Goal: Transaction & Acquisition: Book appointment/travel/reservation

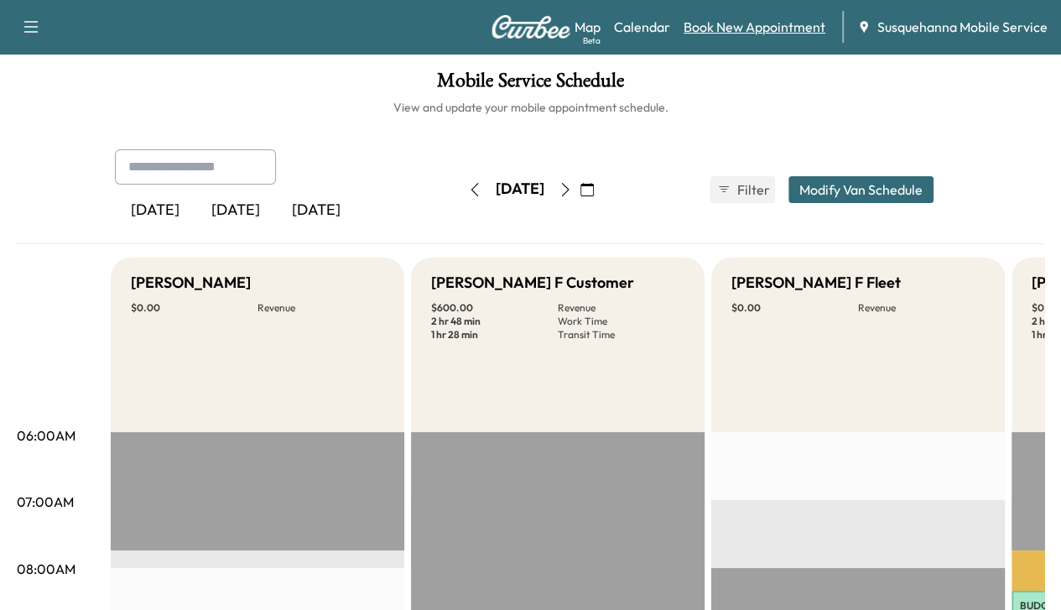
click at [722, 29] on link "Book New Appointment" at bounding box center [755, 27] width 142 height 20
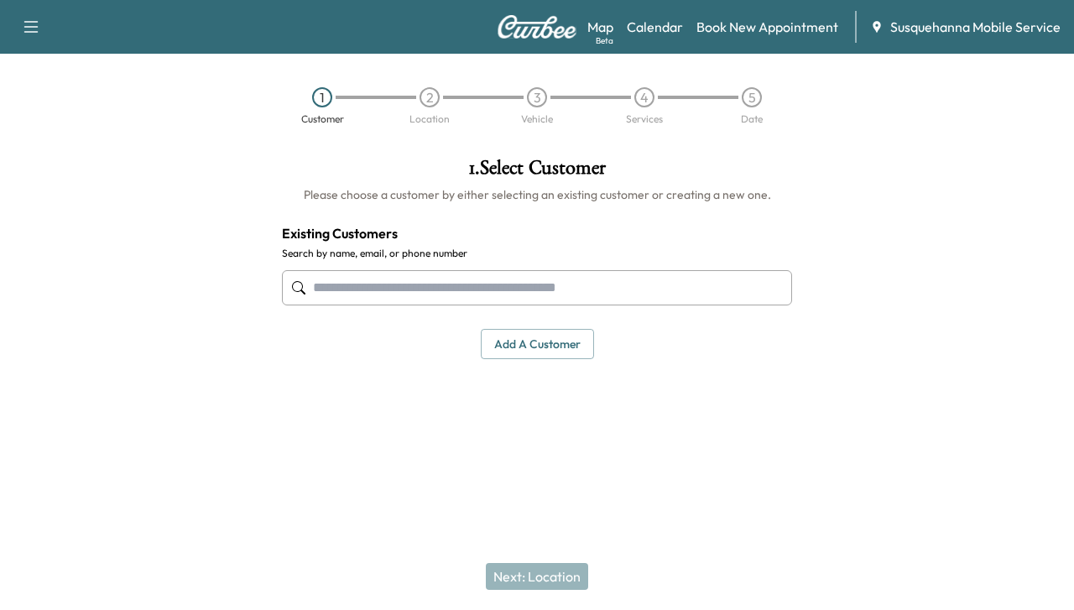
click at [458, 276] on input "text" at bounding box center [537, 287] width 510 height 35
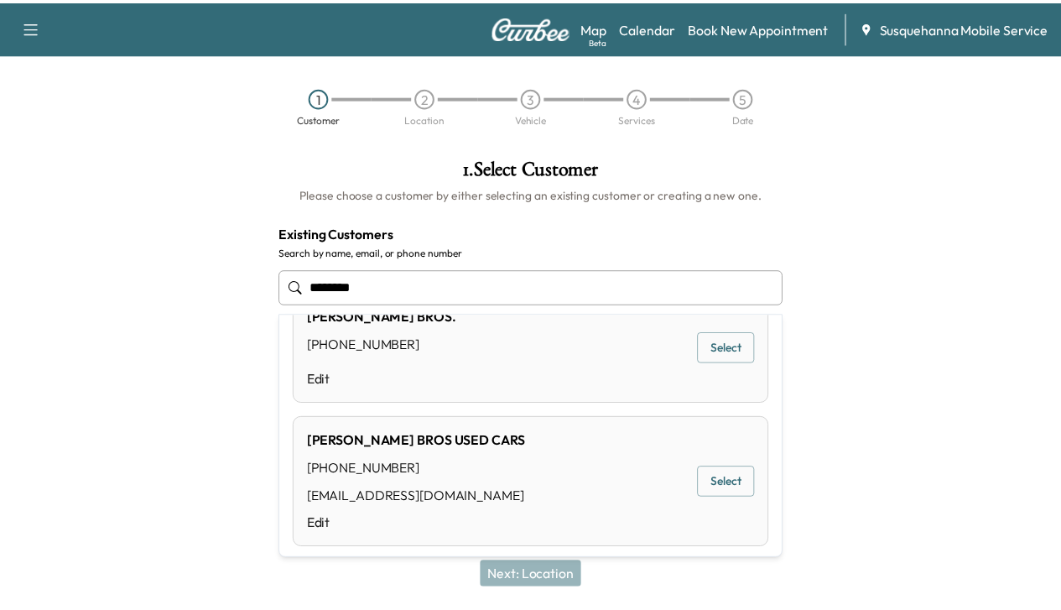
scroll to position [274, 0]
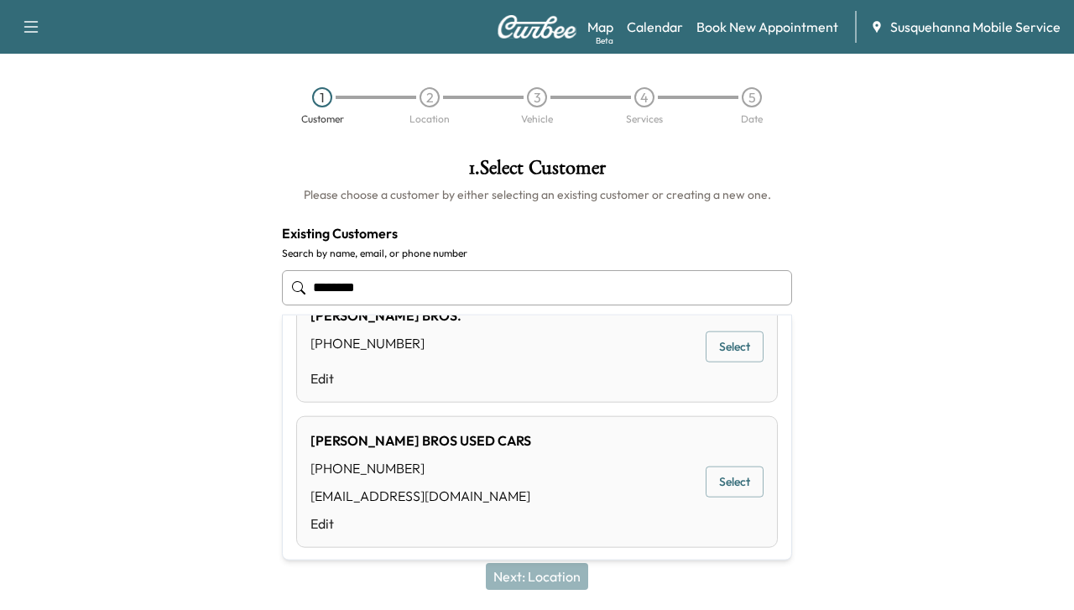
click at [738, 480] on button "Select" at bounding box center [735, 481] width 58 height 31
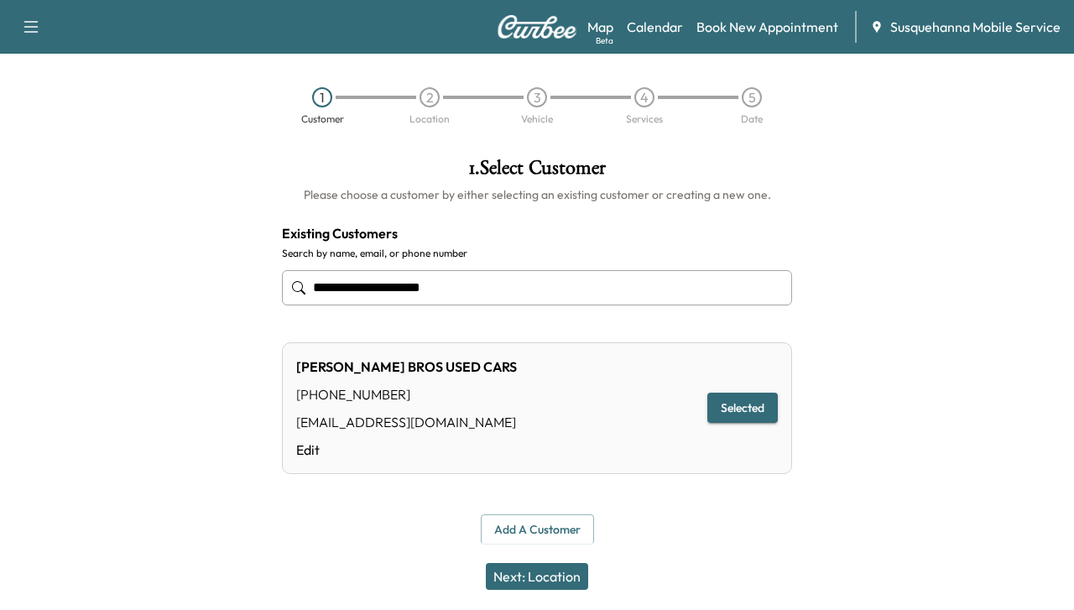
type input "**********"
click at [735, 407] on button "Selected" at bounding box center [742, 408] width 70 height 31
click at [564, 576] on button "Next: Location" at bounding box center [537, 576] width 102 height 27
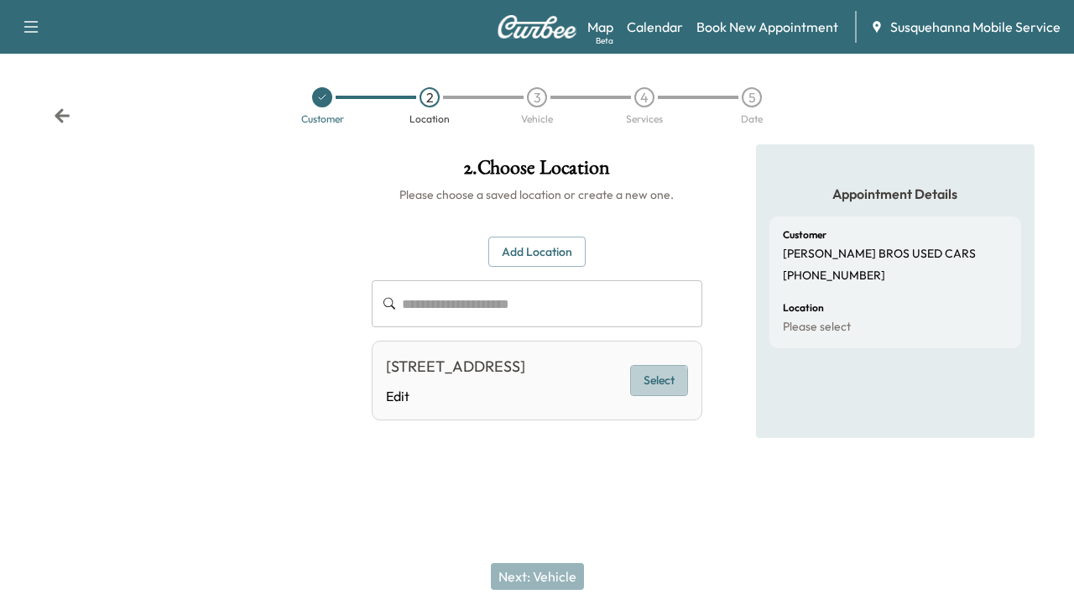
click at [661, 393] on button "Select" at bounding box center [659, 380] width 58 height 31
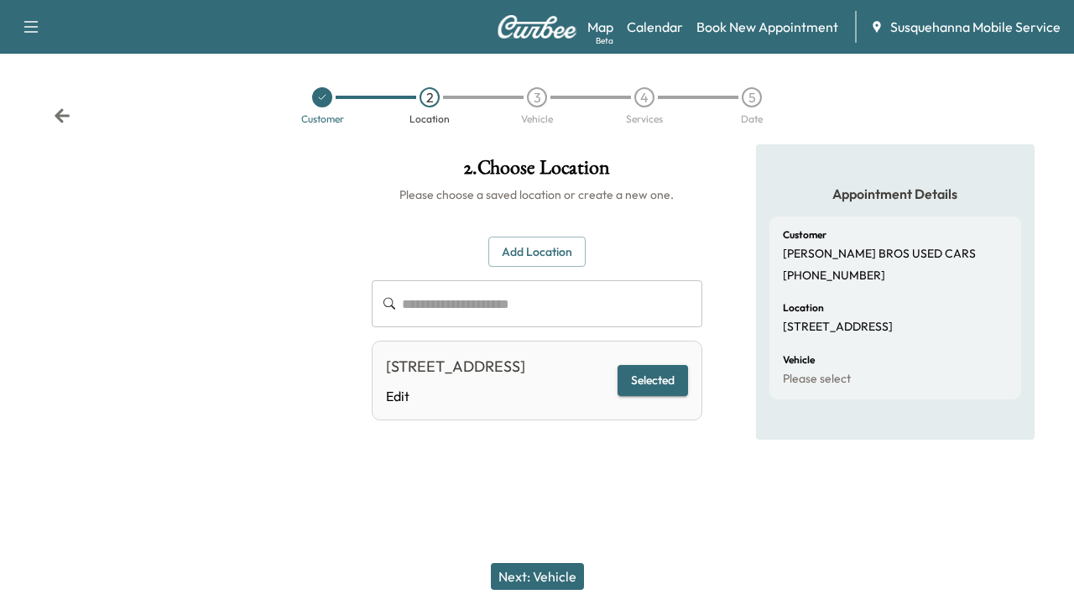
click at [550, 575] on button "Next: Vehicle" at bounding box center [537, 576] width 93 height 27
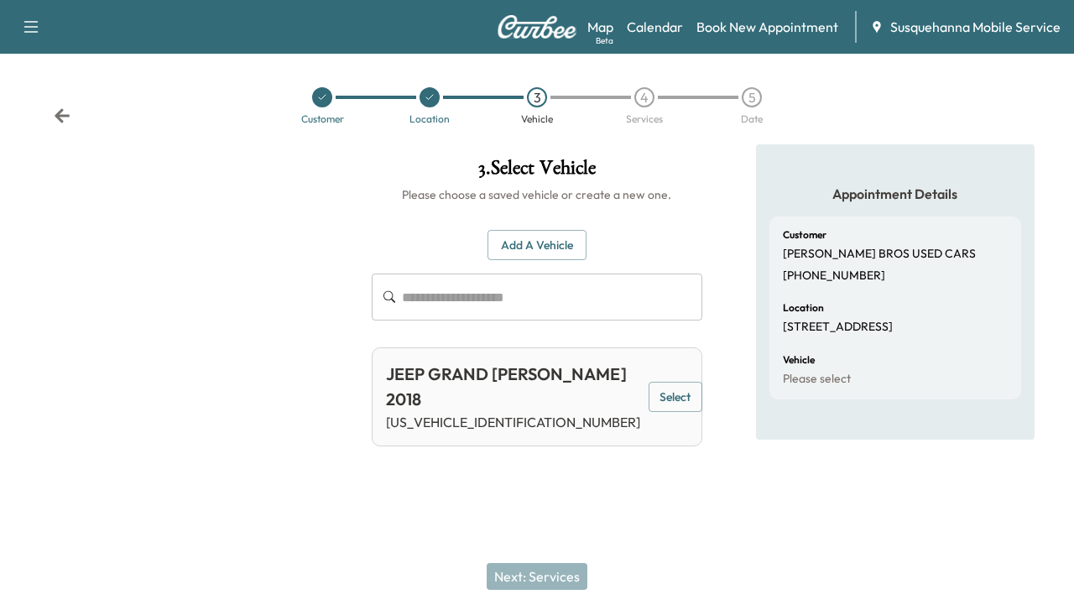
click at [597, 289] on input "text" at bounding box center [552, 297] width 300 height 47
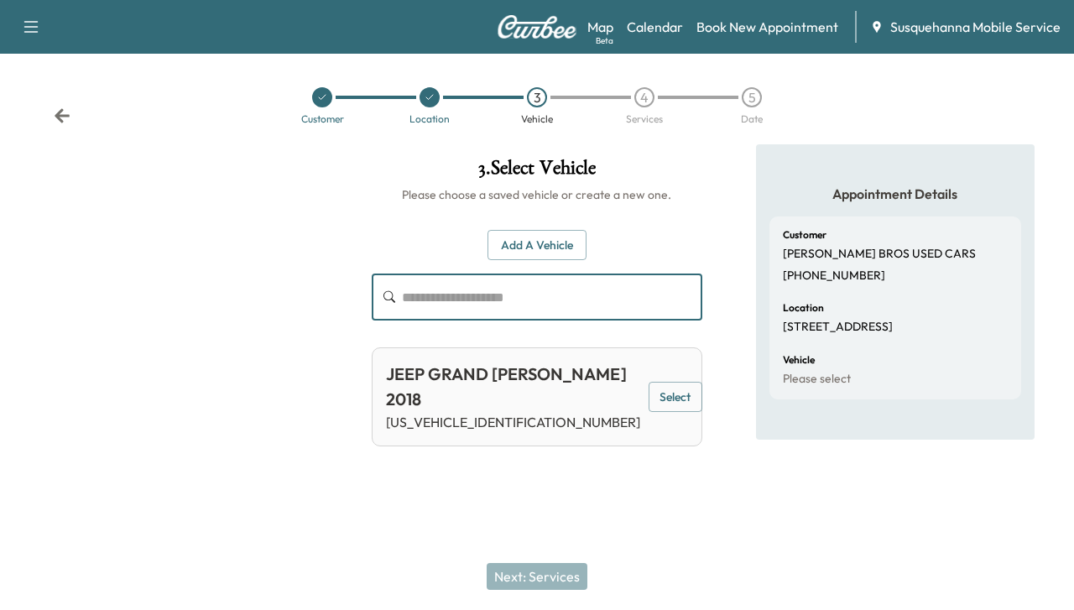
click at [570, 243] on button "Add a Vehicle" at bounding box center [536, 245] width 99 height 31
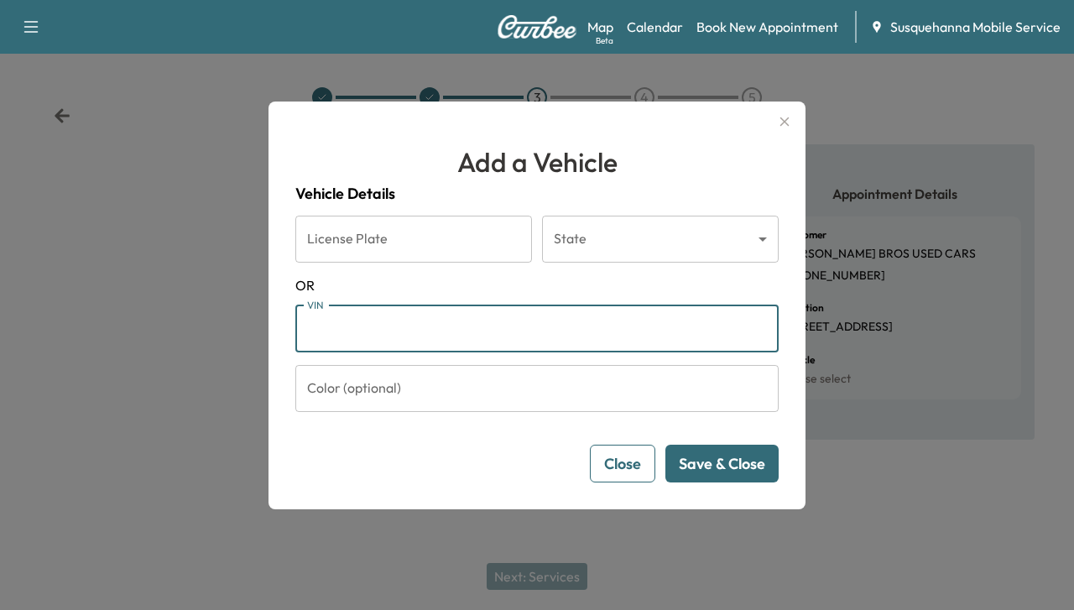
paste input "**********"
type input "**********"
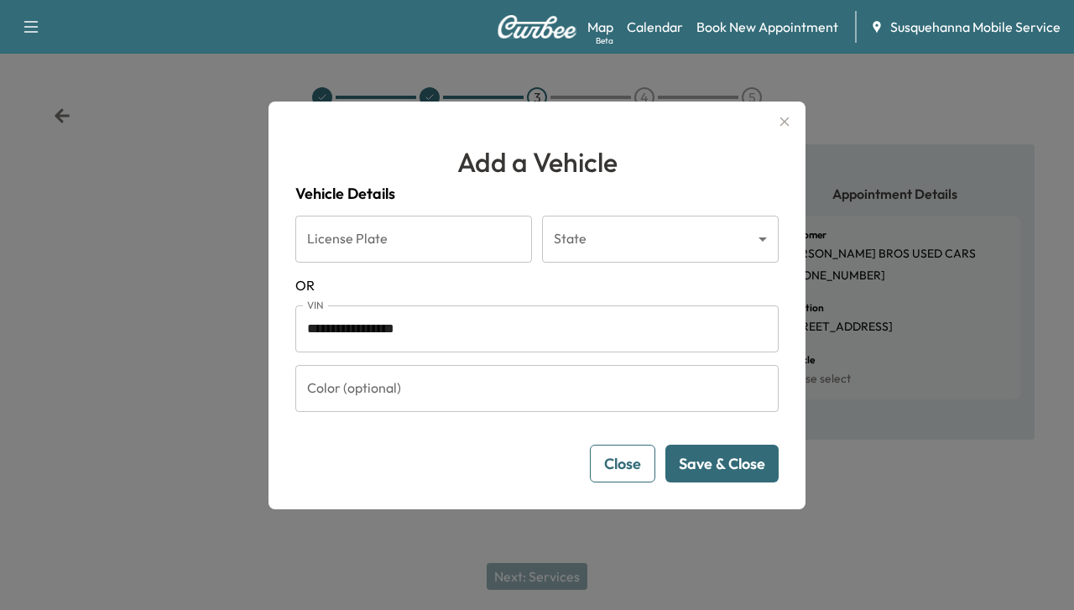
click at [709, 471] on button "Save & Close" at bounding box center [721, 464] width 113 height 38
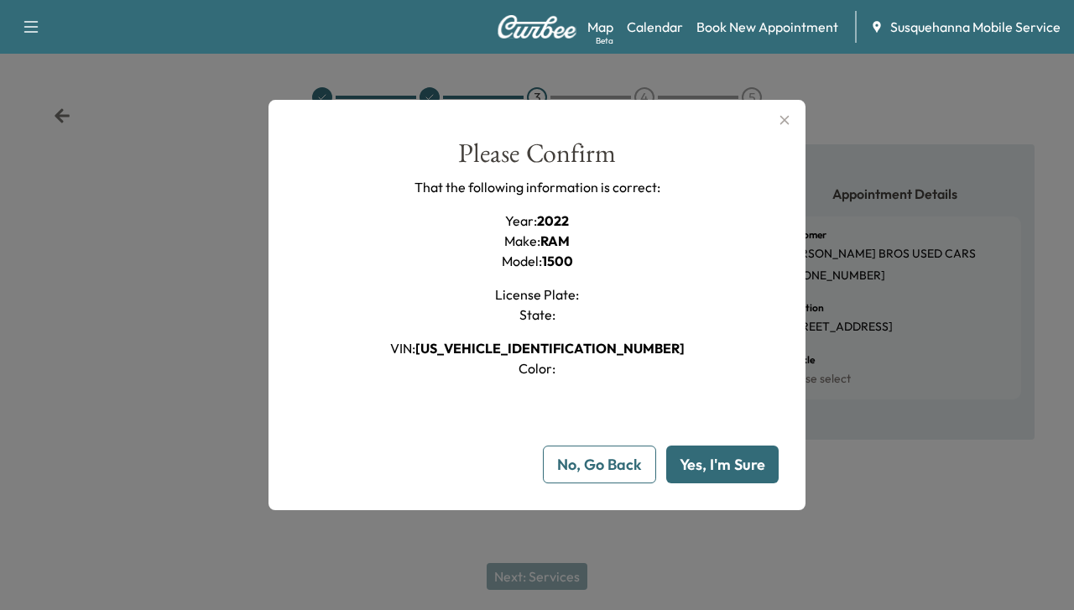
click at [709, 471] on button "Yes, I'm Sure" at bounding box center [722, 465] width 112 height 38
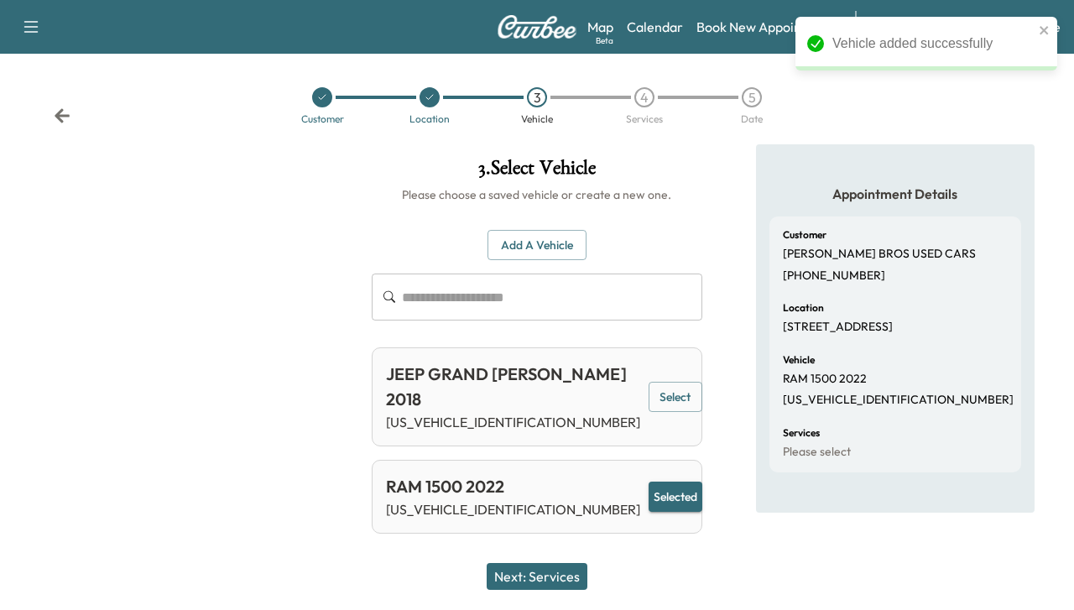
click at [513, 578] on button "Next: Services" at bounding box center [537, 576] width 101 height 27
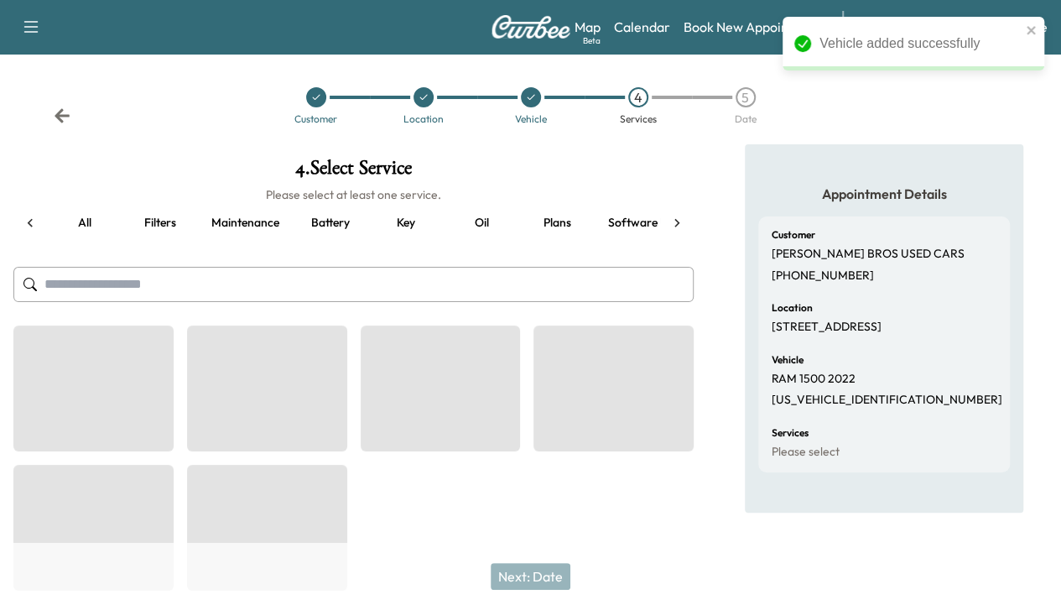
scroll to position [0, 216]
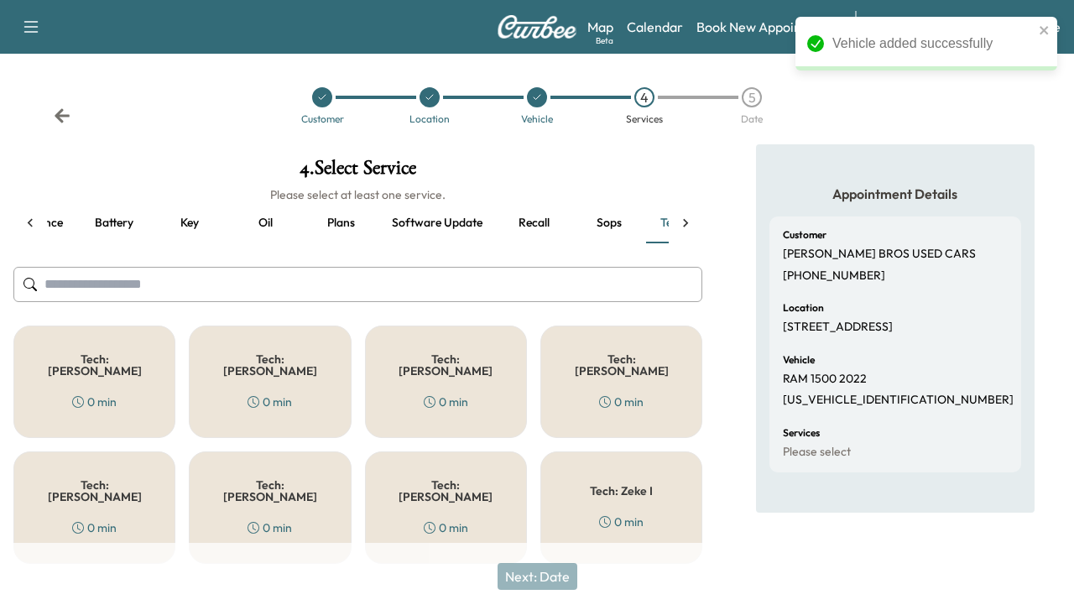
click at [524, 219] on button "Recall" at bounding box center [534, 223] width 76 height 40
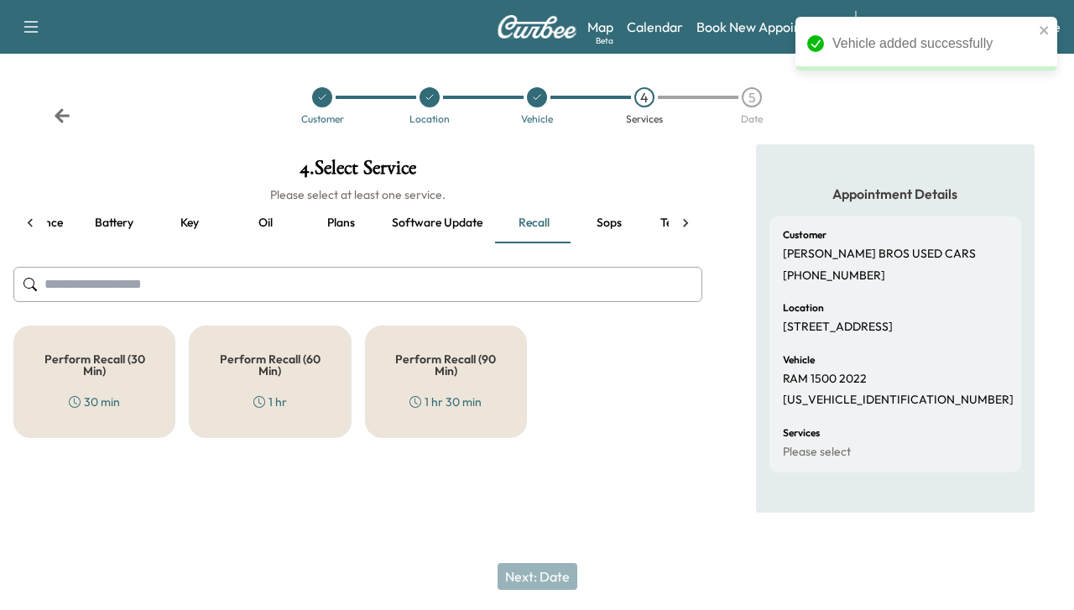
click at [94, 362] on h5 "Perform Recall (30 Min)" at bounding box center [94, 364] width 107 height 23
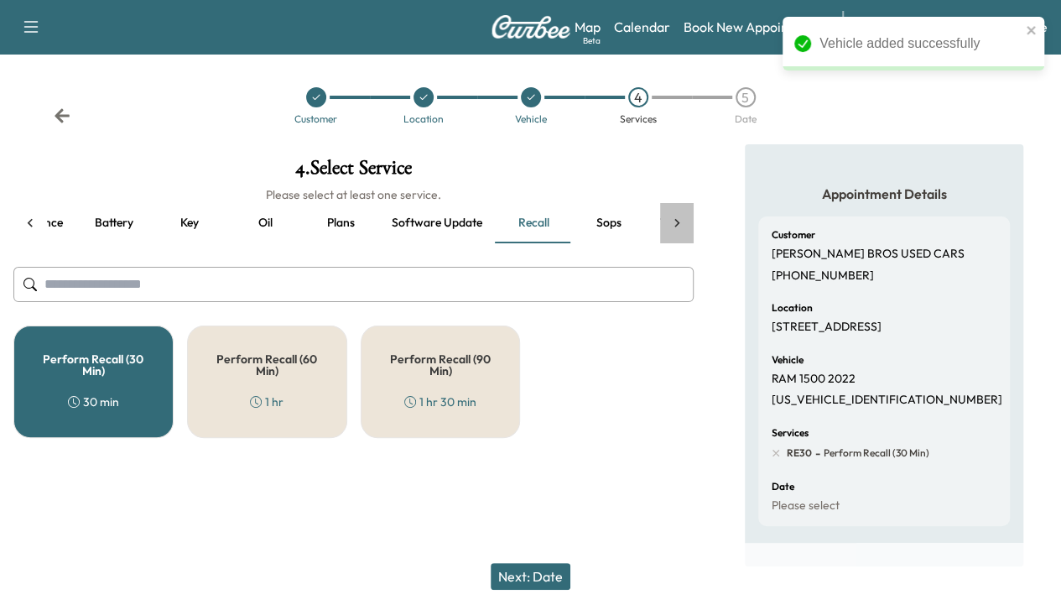
click at [670, 217] on icon at bounding box center [677, 223] width 17 height 17
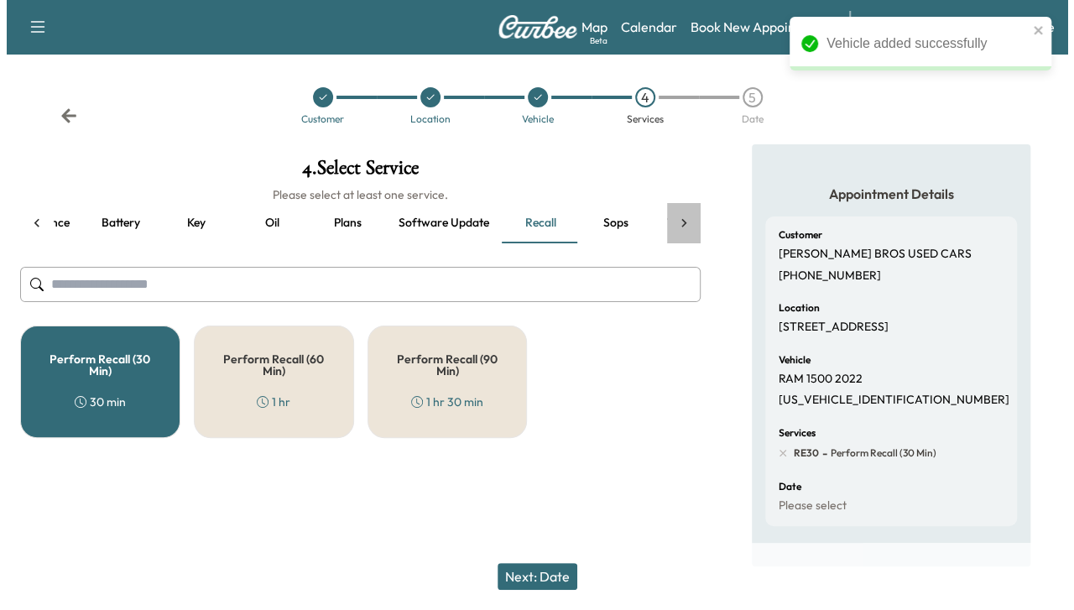
scroll to position [0, 284]
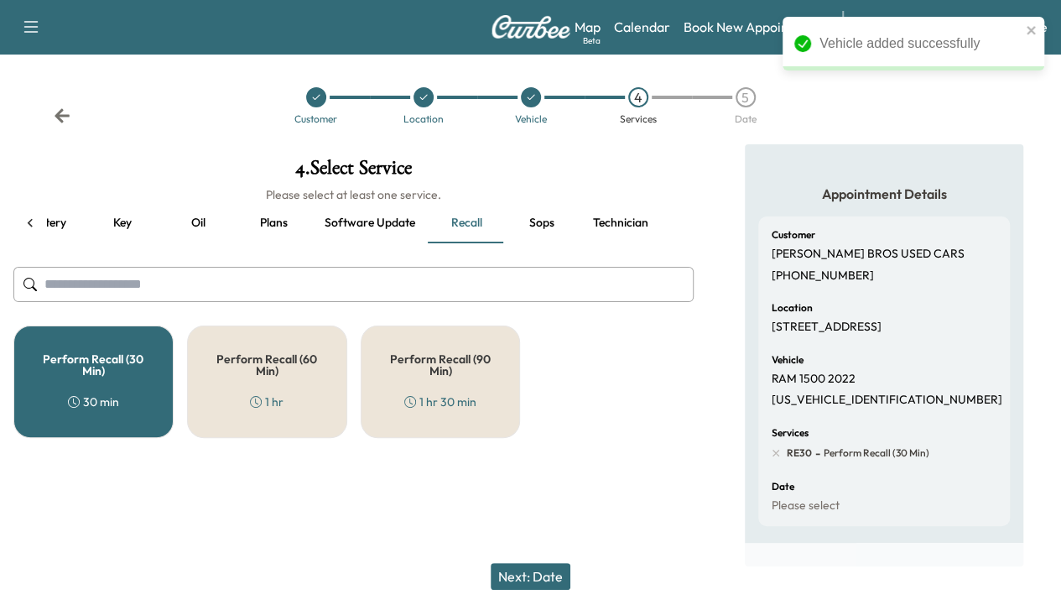
click at [635, 219] on button "Technician" at bounding box center [621, 223] width 82 height 40
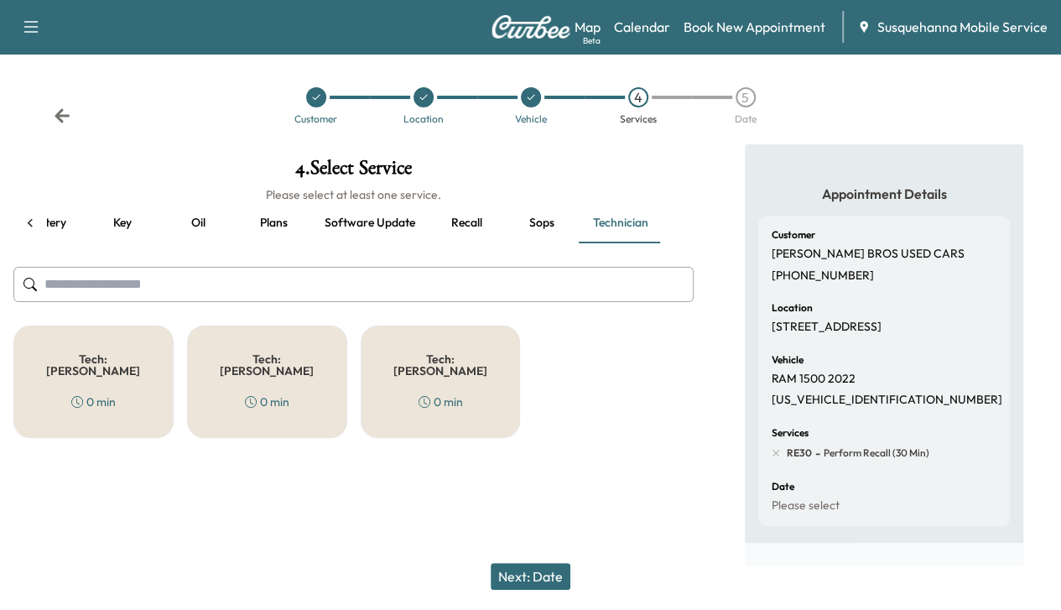
click at [262, 323] on div "4 . Select Service Please select at least one service. all Filters Maintenance …" at bounding box center [353, 297] width 707 height 307
click at [319, 381] on div "Tech: [PERSON_NAME] T 0 min" at bounding box center [267, 382] width 160 height 112
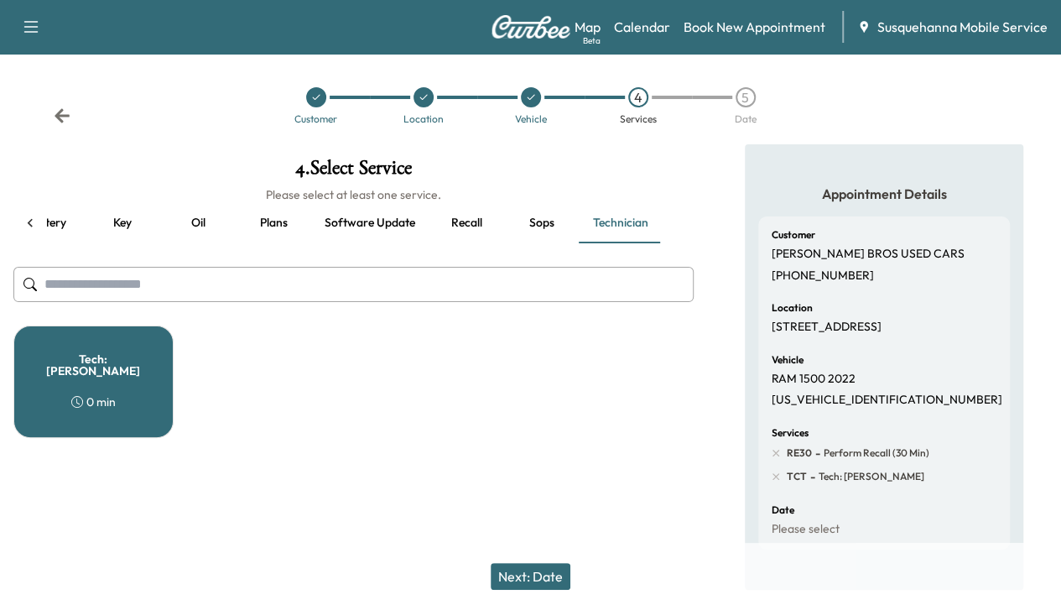
click at [539, 581] on button "Next: Date" at bounding box center [531, 576] width 80 height 27
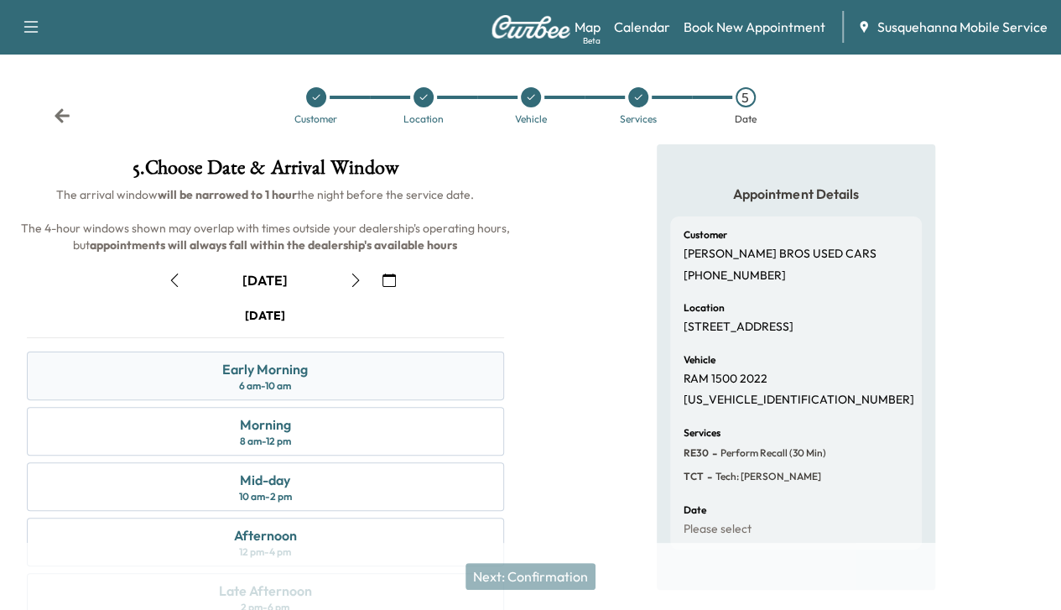
click at [504, 400] on div "Early Morning 6 am - 10 am" at bounding box center [265, 376] width 477 height 49
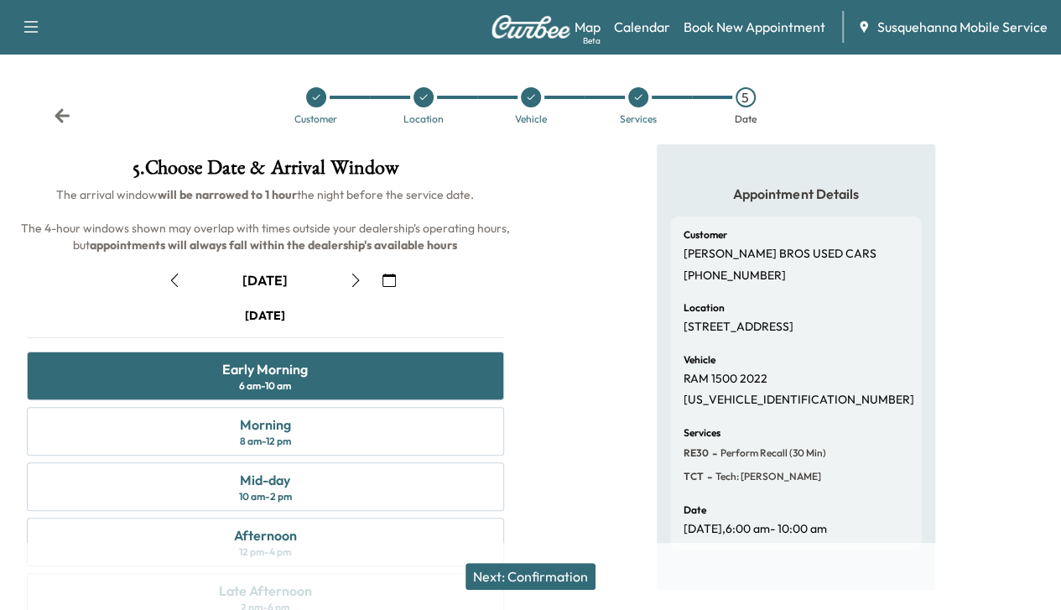
click at [518, 572] on button "Next: Confirmation" at bounding box center [531, 576] width 130 height 27
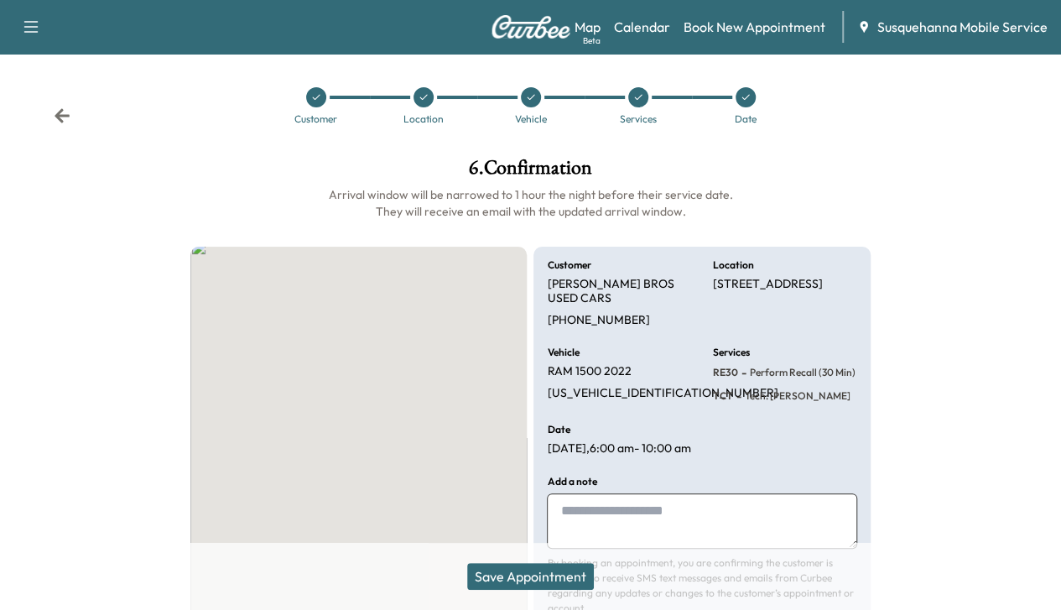
click at [518, 572] on button "Save Appointment" at bounding box center [530, 576] width 127 height 27
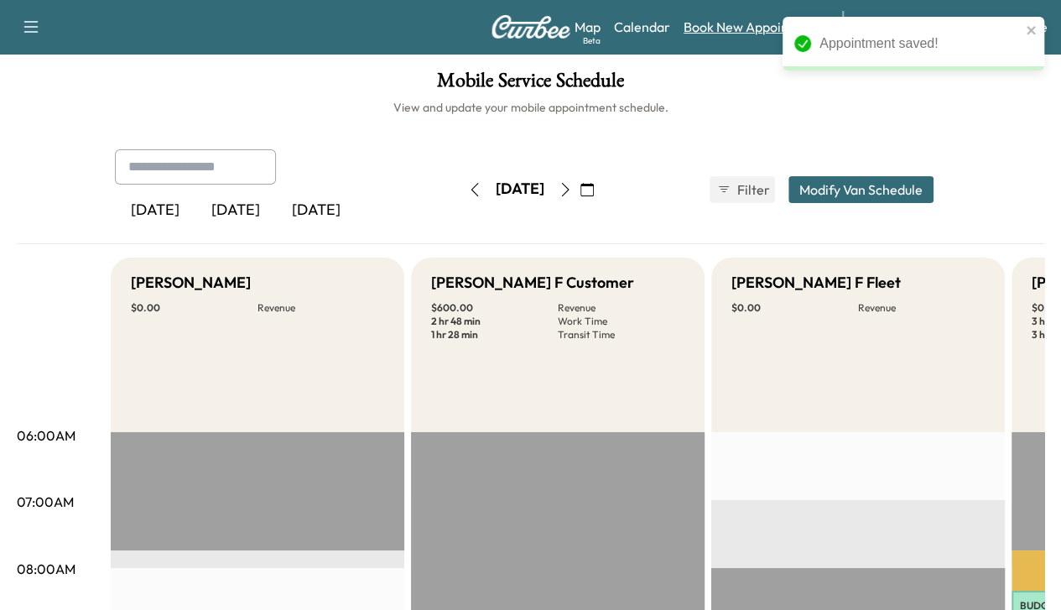
click at [747, 34] on link "Book New Appointment" at bounding box center [755, 27] width 142 height 20
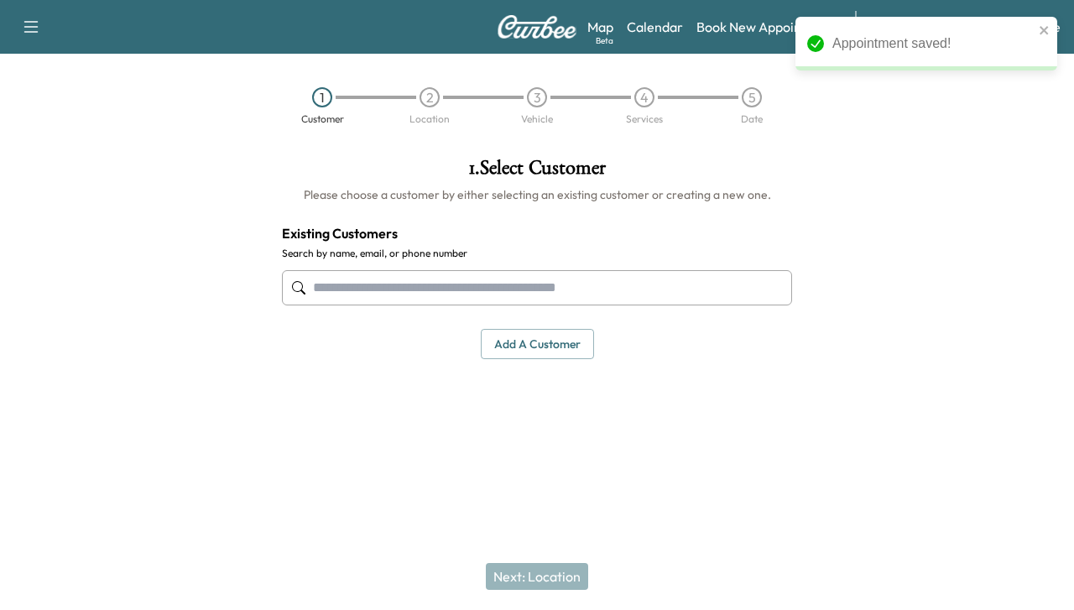
click at [442, 276] on input "text" at bounding box center [537, 287] width 510 height 35
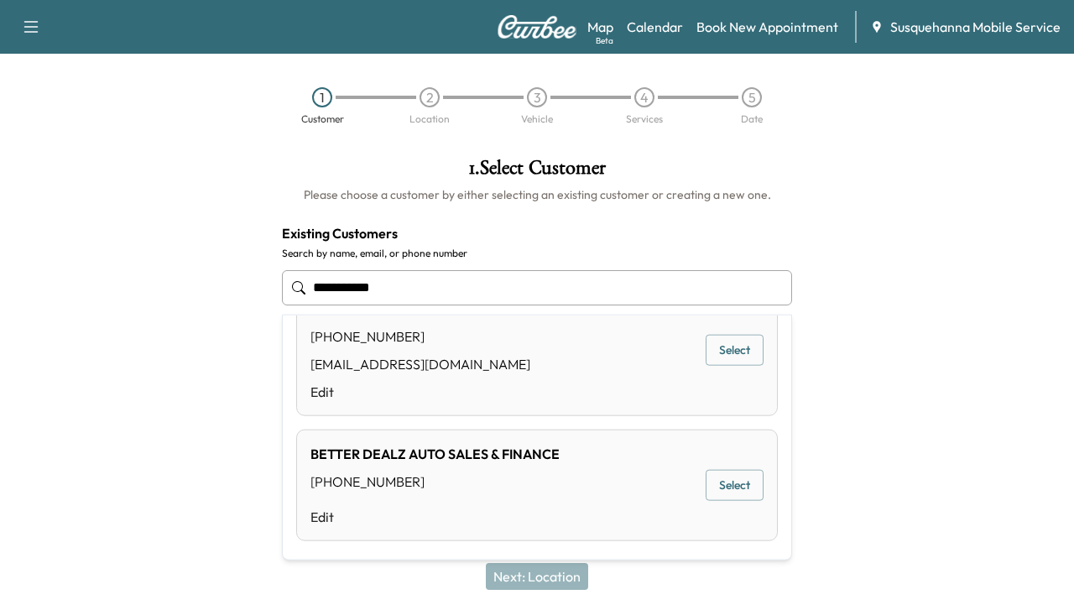
scroll to position [111, 0]
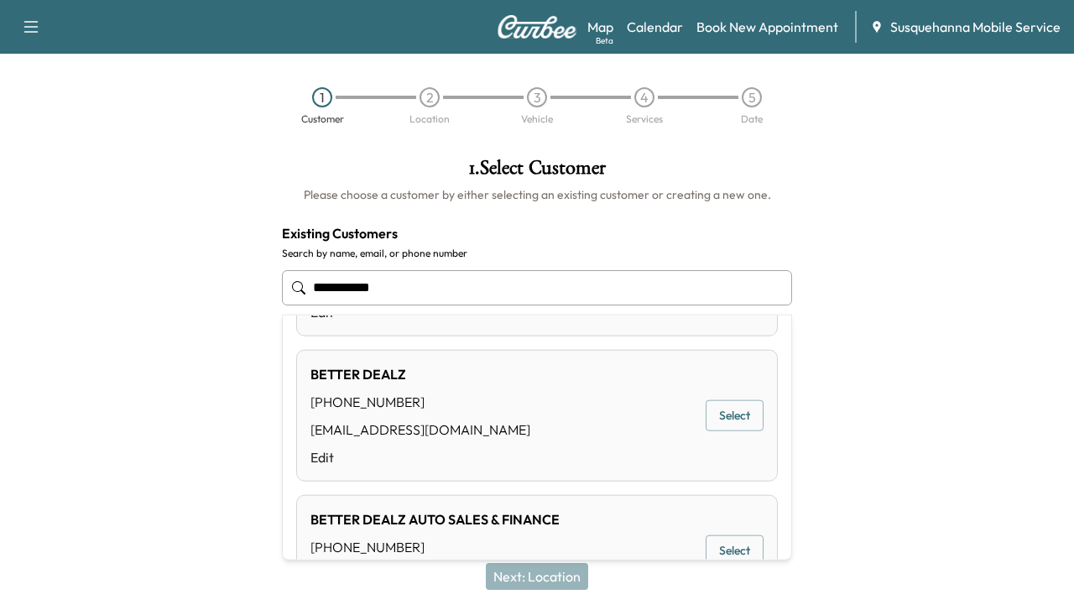
click at [733, 427] on button "Select" at bounding box center [735, 415] width 58 height 31
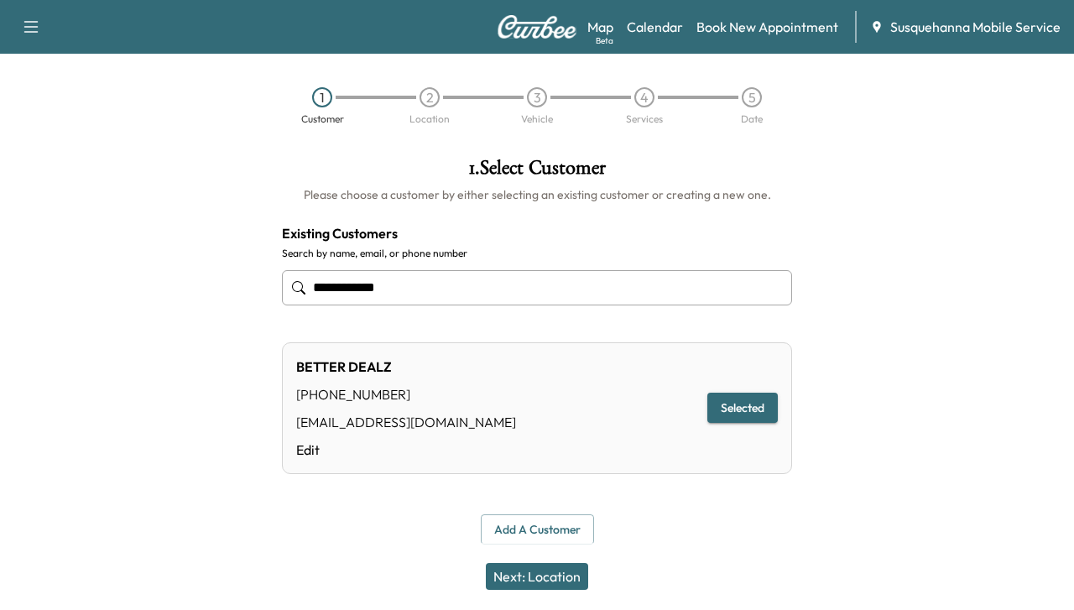
type input "**********"
click at [728, 417] on button "Selected" at bounding box center [742, 408] width 70 height 31
click at [544, 592] on div "Next: Location" at bounding box center [537, 576] width 1074 height 67
click at [545, 574] on button "Next: Location" at bounding box center [537, 576] width 102 height 27
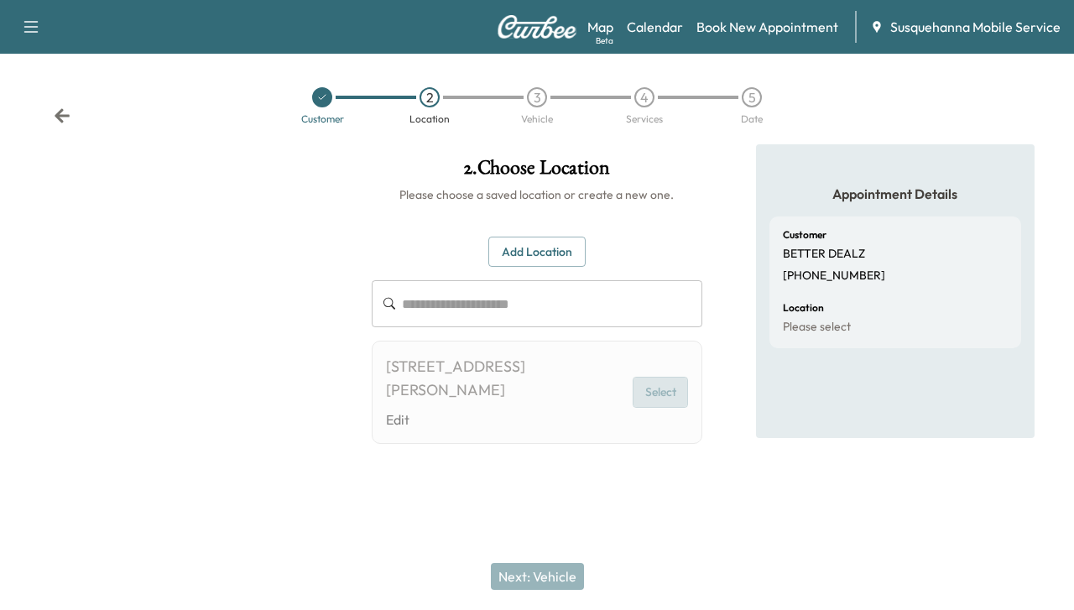
click at [667, 380] on button "Select" at bounding box center [660, 392] width 55 height 31
drag, startPoint x: 655, startPoint y: 392, endPoint x: 667, endPoint y: 380, distance: 16.6
click at [667, 380] on button "Select" at bounding box center [660, 392] width 55 height 31
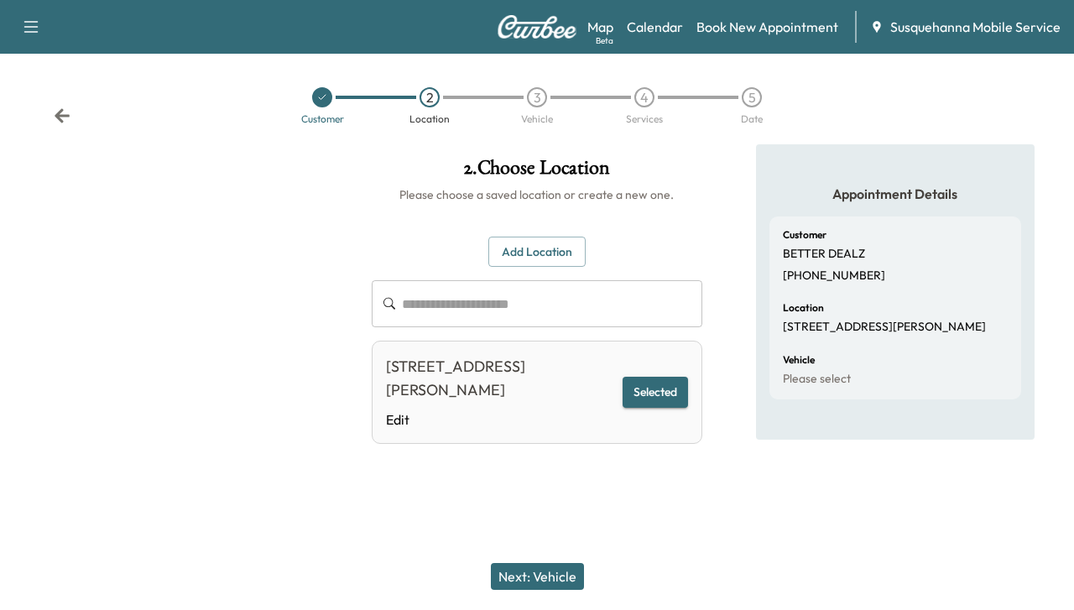
click at [536, 571] on button "Next: Vehicle" at bounding box center [537, 576] width 93 height 27
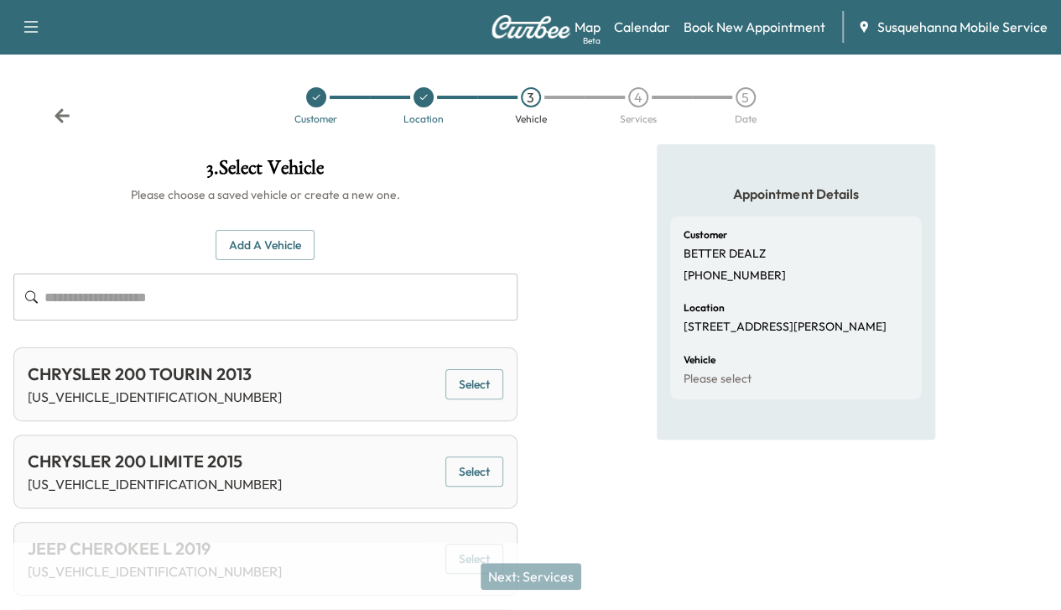
click at [315, 245] on button "Add a Vehicle" at bounding box center [265, 245] width 99 height 31
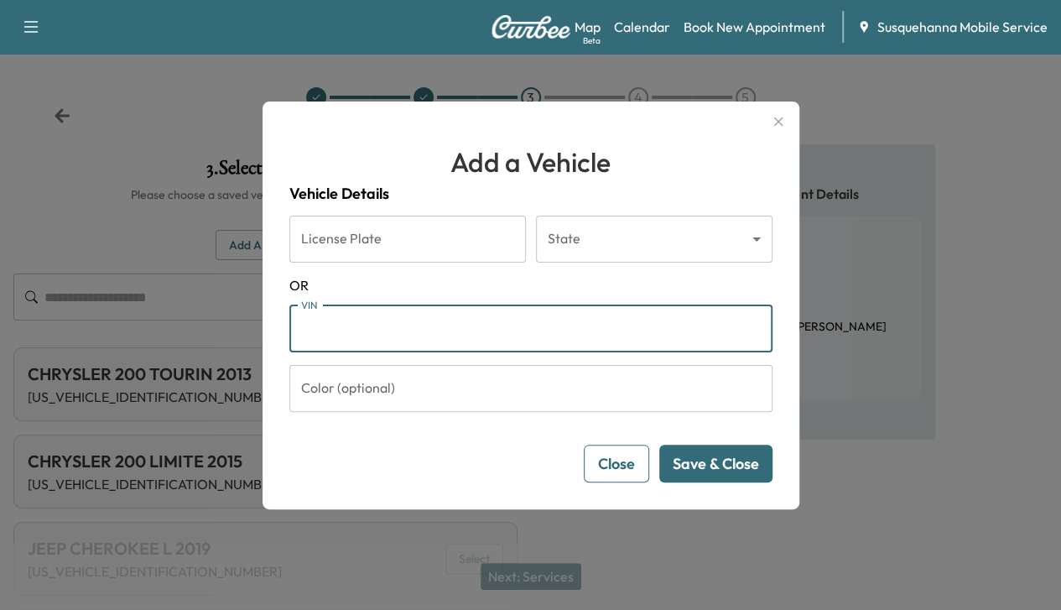
paste input "**********"
type input "**********"
click at [705, 462] on button "Save & Close" at bounding box center [715, 464] width 113 height 38
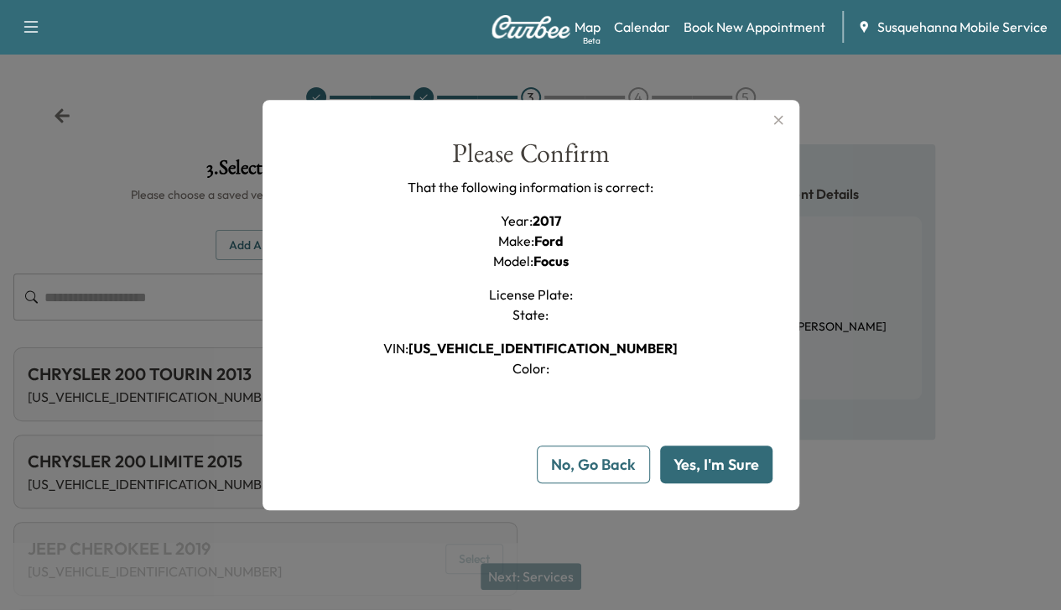
click at [705, 462] on button "Yes, I'm Sure" at bounding box center [716, 465] width 112 height 38
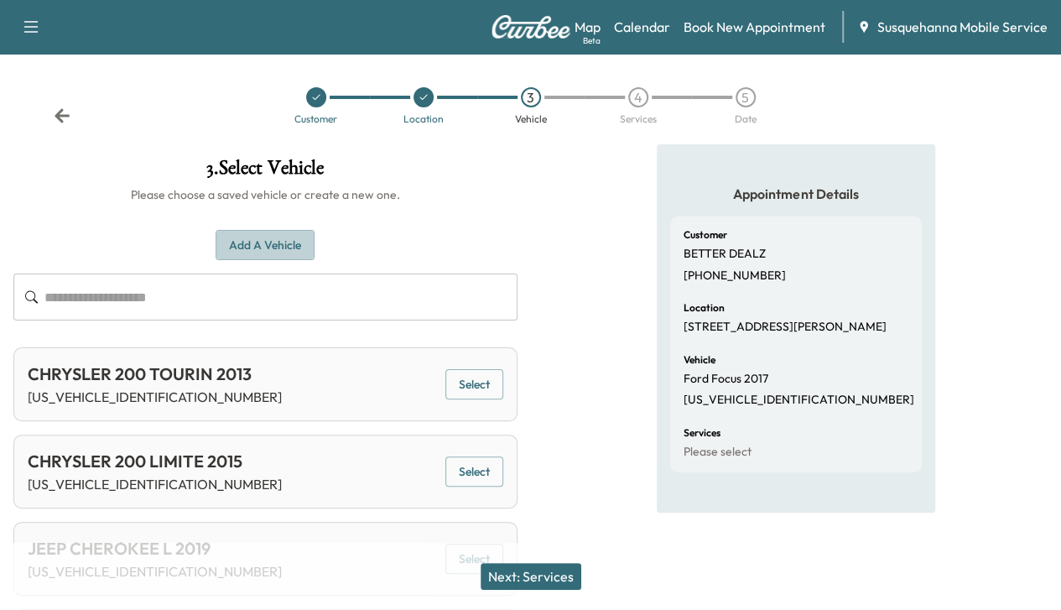
click at [315, 240] on button "Add a Vehicle" at bounding box center [265, 245] width 99 height 31
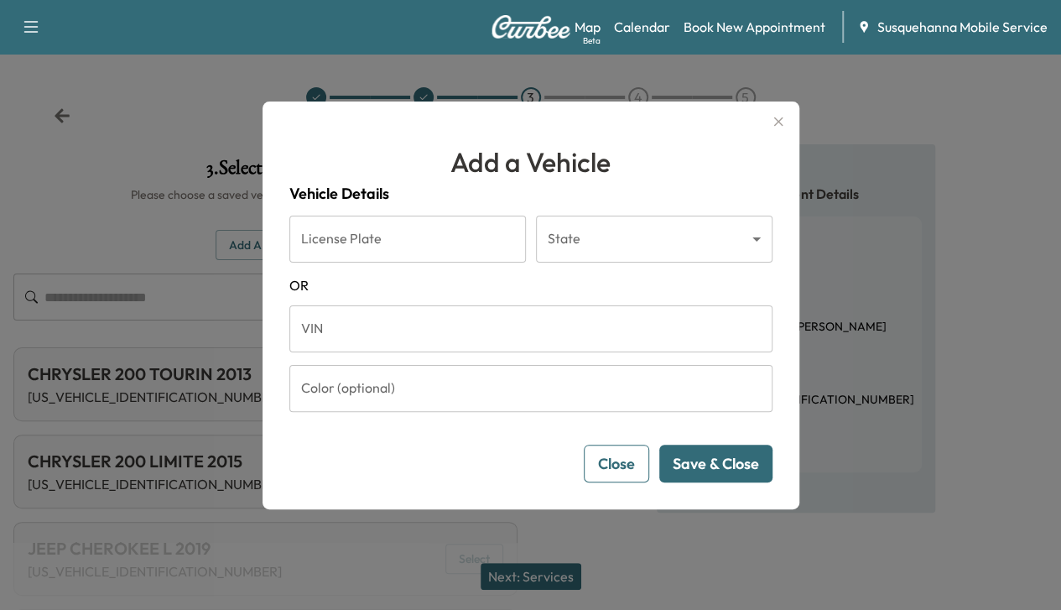
click at [624, 464] on button "Close" at bounding box center [616, 464] width 65 height 38
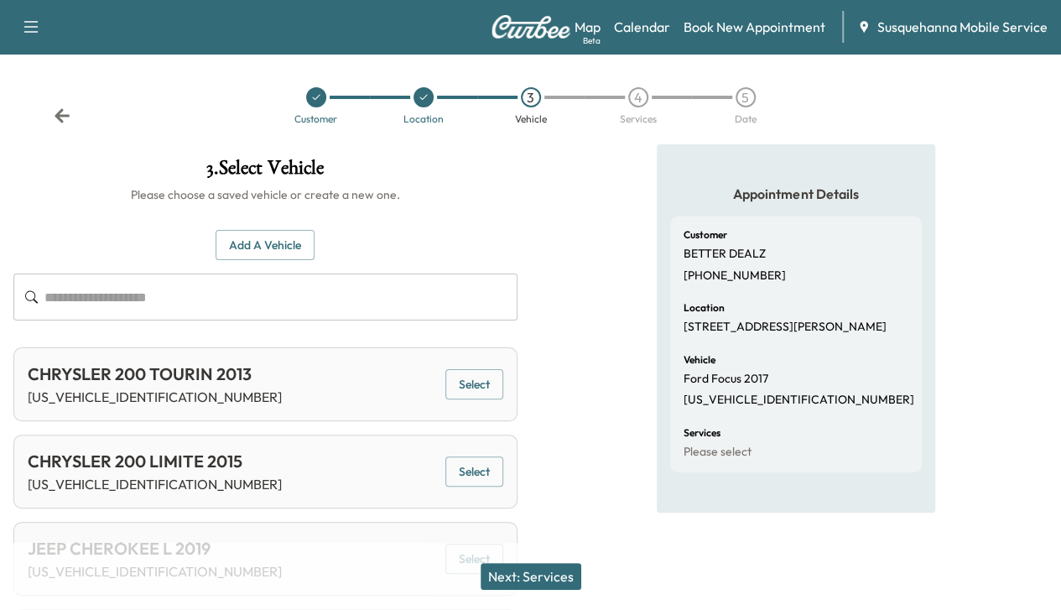
click at [550, 581] on button "Next: Services" at bounding box center [531, 576] width 101 height 27
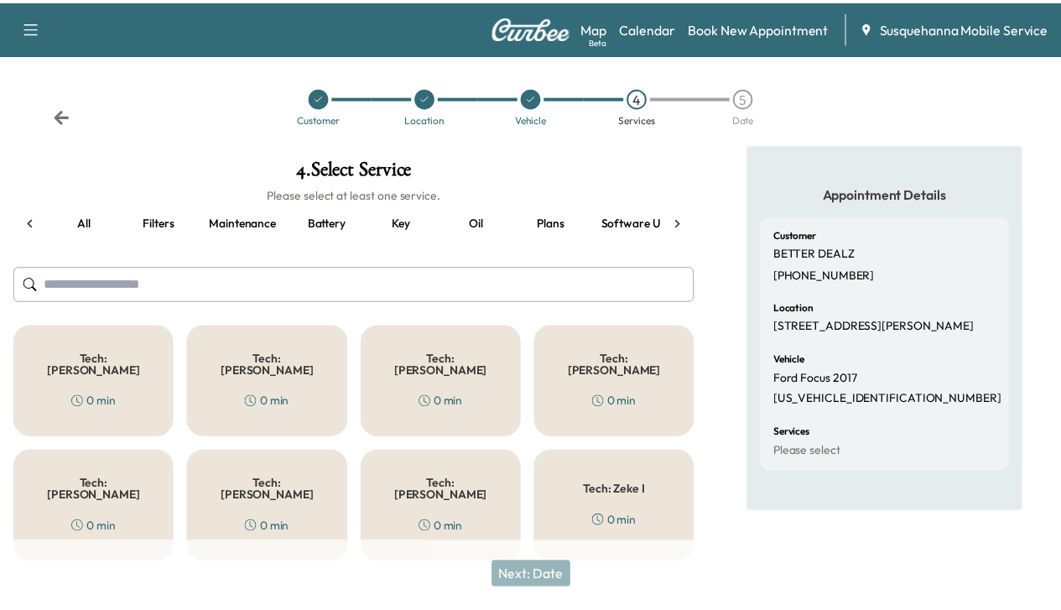
scroll to position [0, 208]
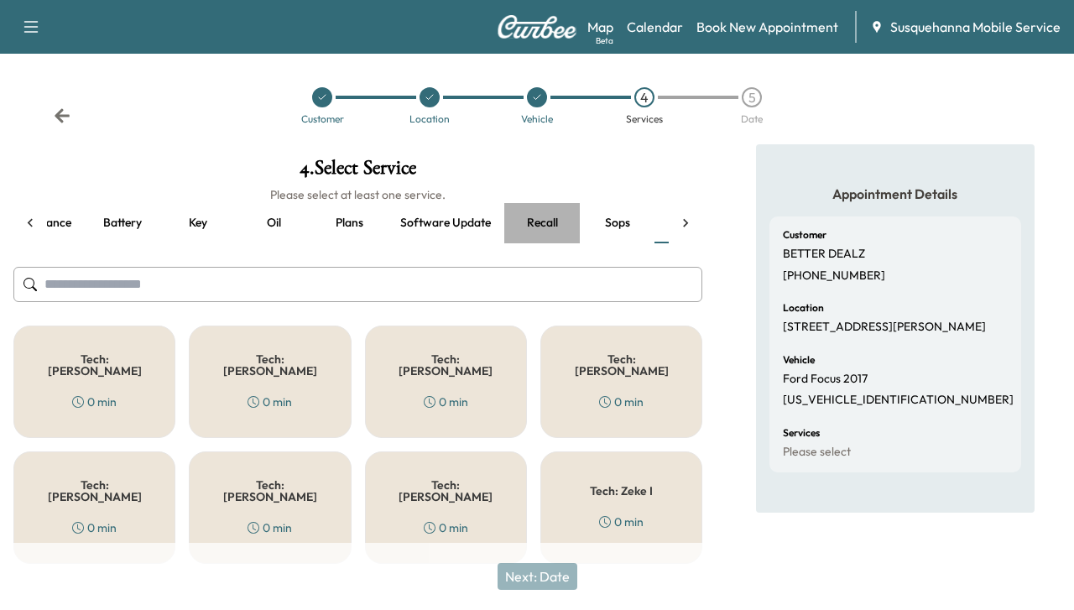
click at [552, 208] on button "Recall" at bounding box center [542, 223] width 76 height 40
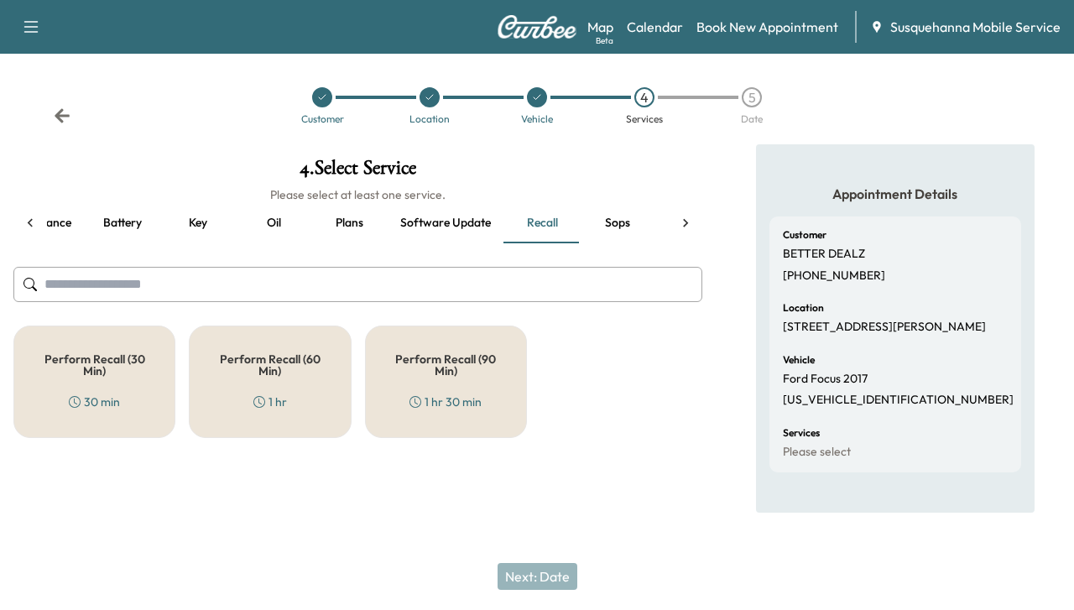
click at [122, 367] on h5 "Perform Recall (30 Min)" at bounding box center [94, 364] width 107 height 23
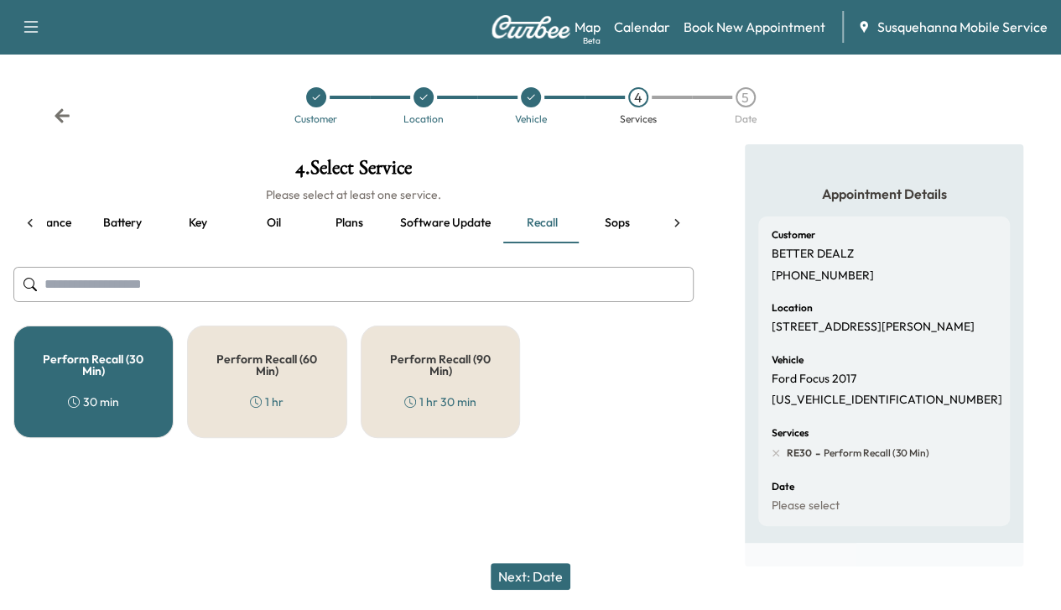
click at [673, 223] on icon at bounding box center [677, 223] width 17 height 17
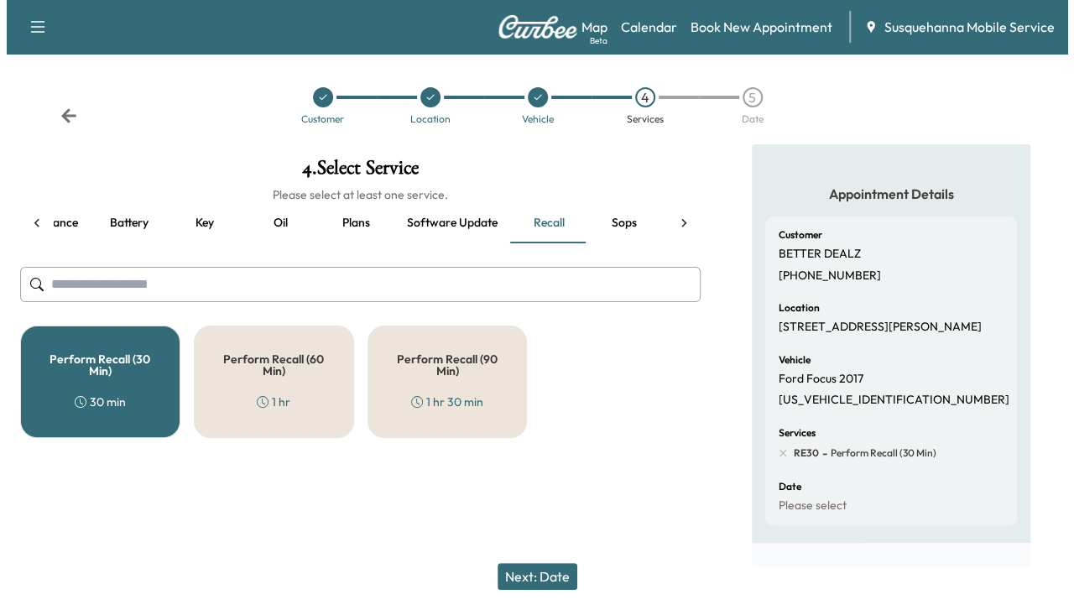
scroll to position [0, 284]
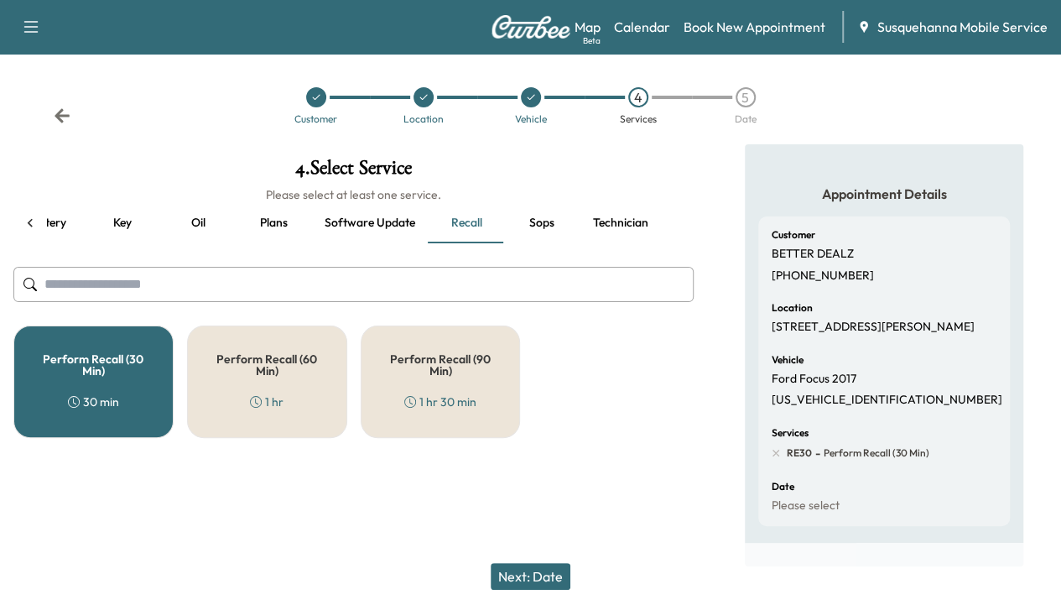
click at [625, 227] on button "Technician" at bounding box center [621, 223] width 82 height 40
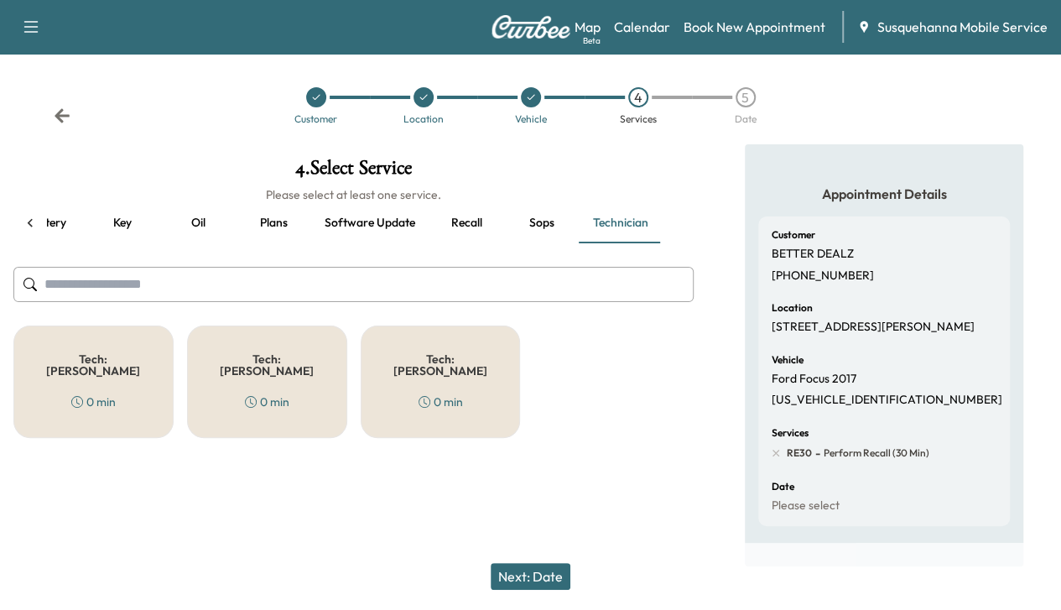
click at [300, 363] on h5 "Tech: [PERSON_NAME]" at bounding box center [267, 364] width 105 height 23
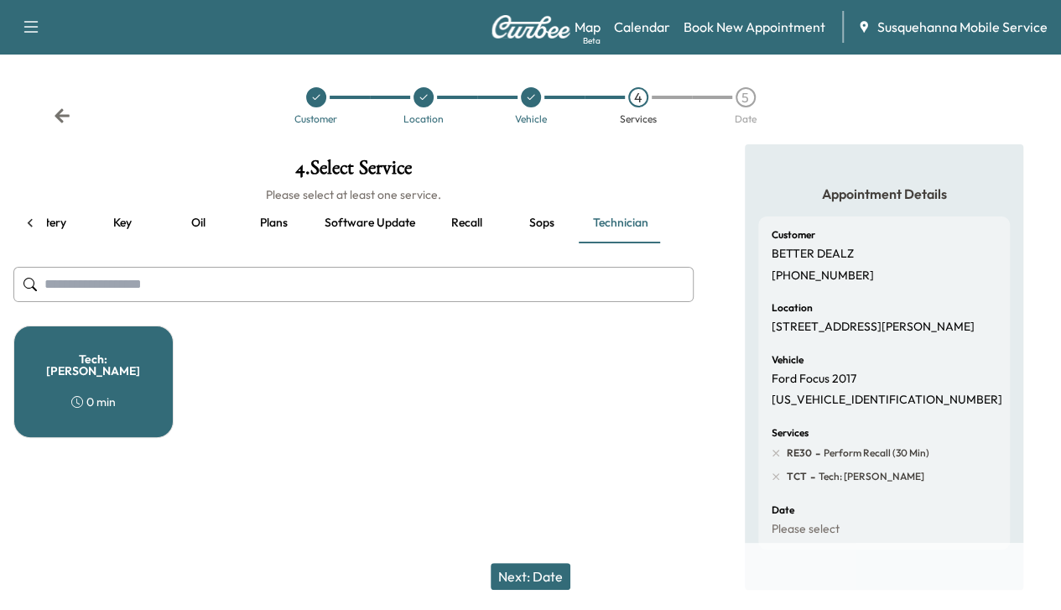
click at [534, 565] on button "Next: Date" at bounding box center [531, 576] width 80 height 27
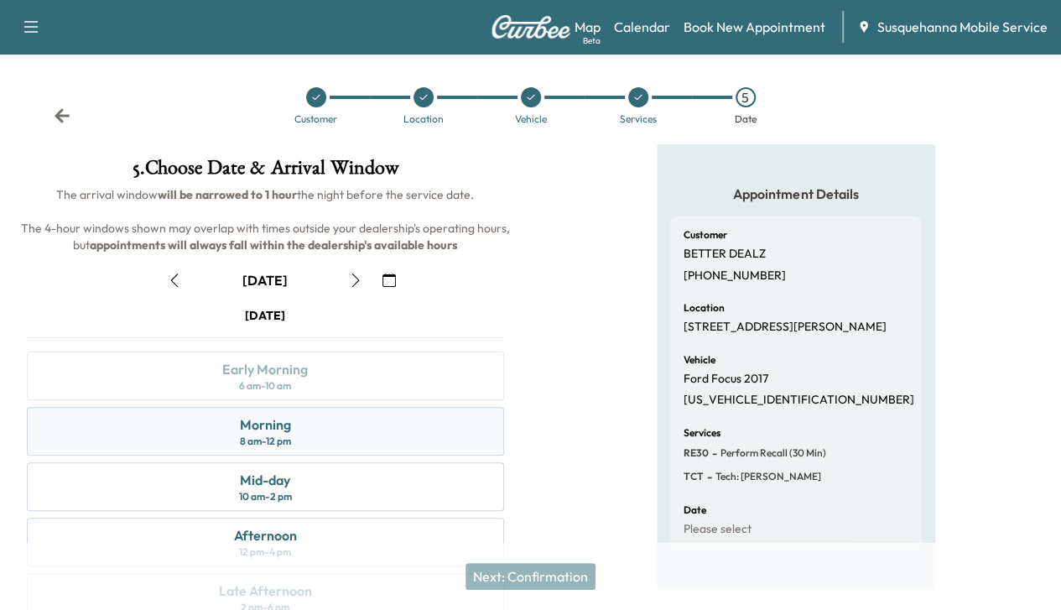
click at [468, 440] on div "Morning 8 am - 12 pm" at bounding box center [265, 431] width 477 height 49
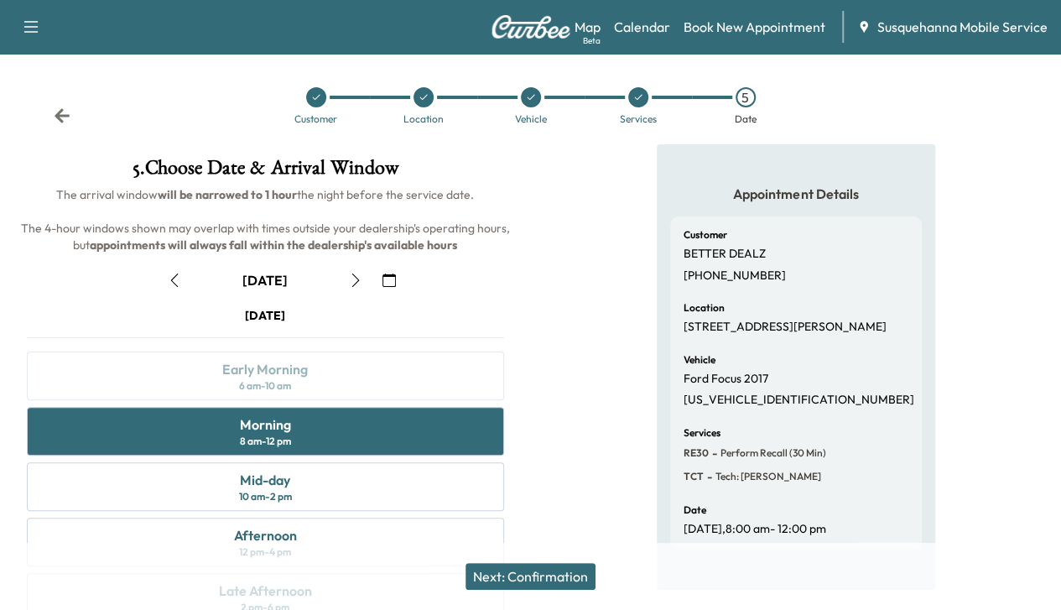
click at [520, 570] on button "Next: Confirmation" at bounding box center [531, 576] width 130 height 27
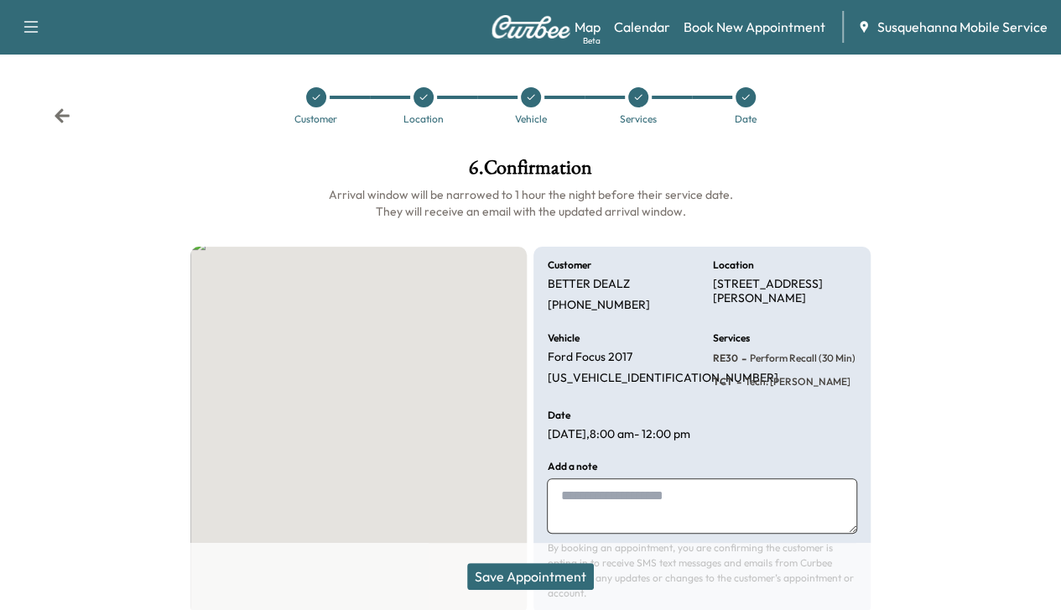
click at [520, 570] on button "Save Appointment" at bounding box center [530, 576] width 127 height 27
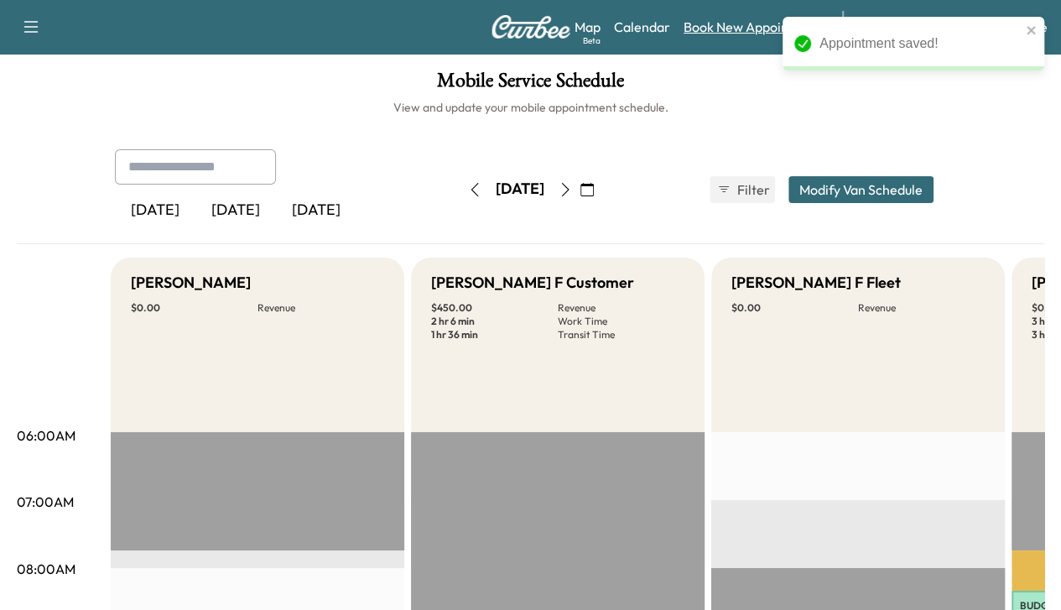
click at [711, 34] on link "Book New Appointment" at bounding box center [755, 27] width 142 height 20
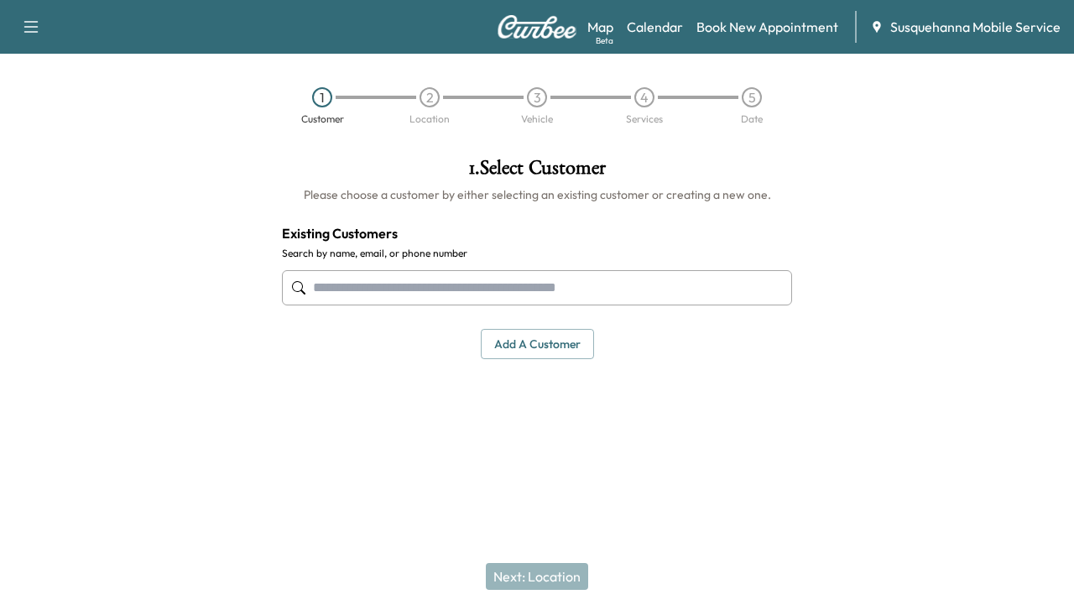
click at [510, 300] on input "text" at bounding box center [537, 287] width 510 height 35
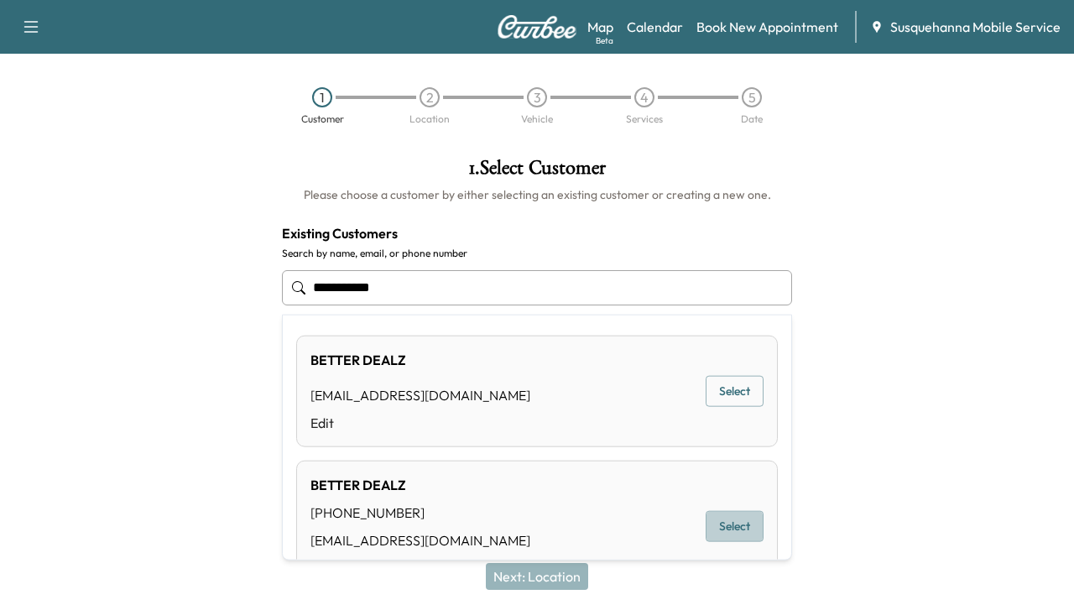
click at [718, 518] on button "Select" at bounding box center [735, 526] width 58 height 31
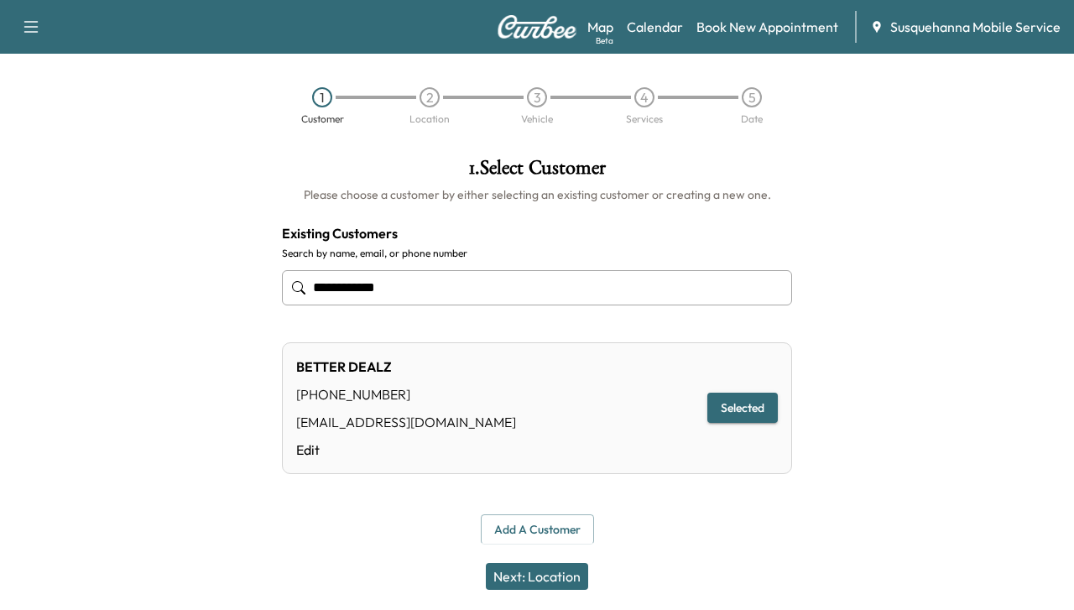
type input "**********"
click at [745, 414] on button "Selected" at bounding box center [742, 408] width 70 height 31
click at [728, 404] on button "Selected" at bounding box center [742, 408] width 70 height 31
click at [550, 592] on div "Next: Location" at bounding box center [537, 576] width 1074 height 67
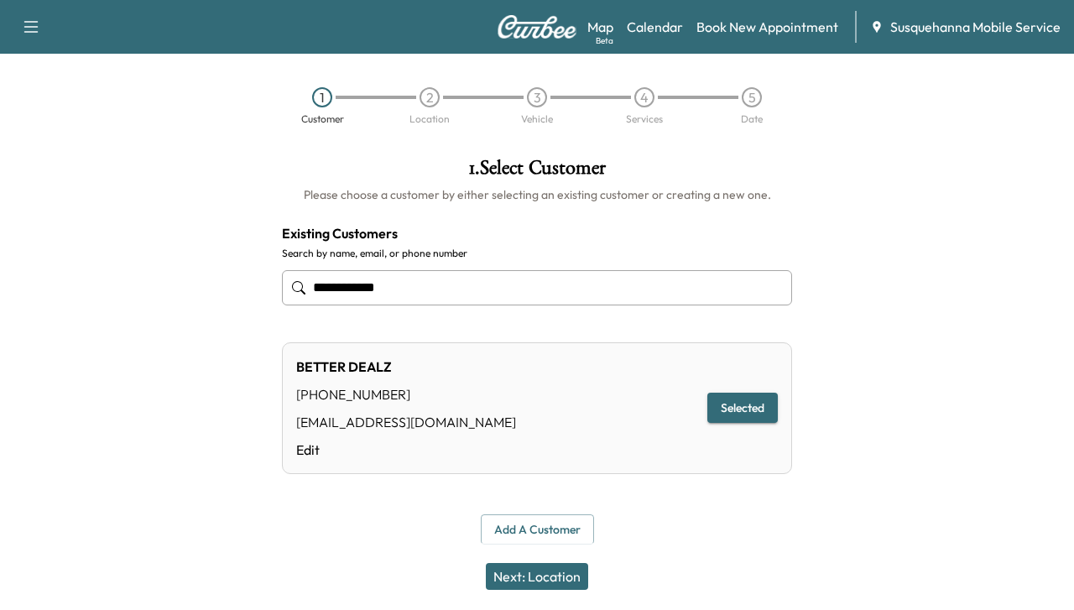
click at [551, 572] on button "Next: Location" at bounding box center [537, 576] width 102 height 27
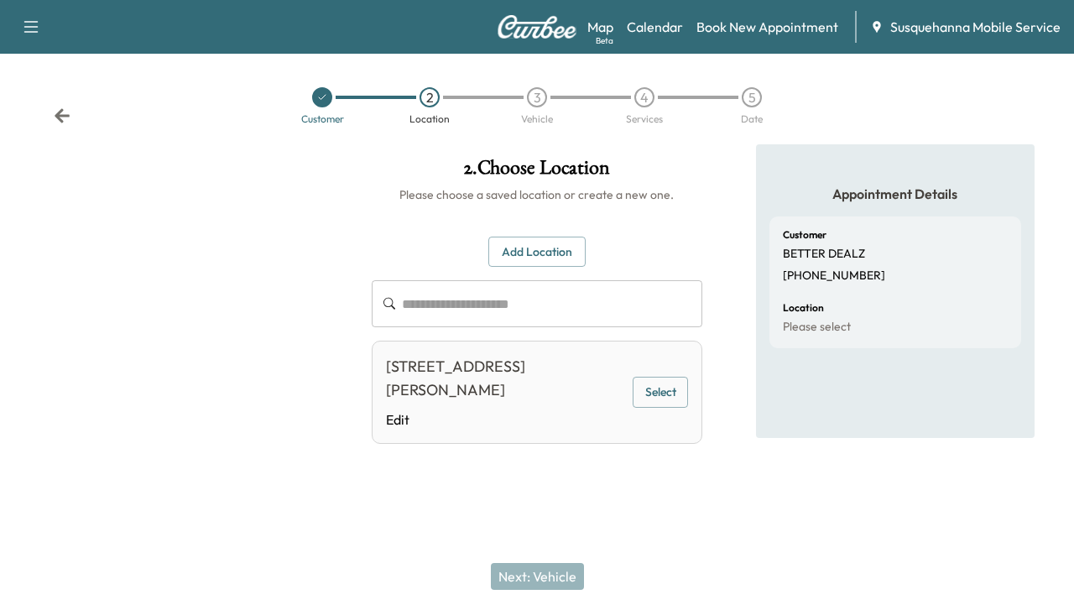
click at [656, 402] on button "Select" at bounding box center [660, 392] width 55 height 31
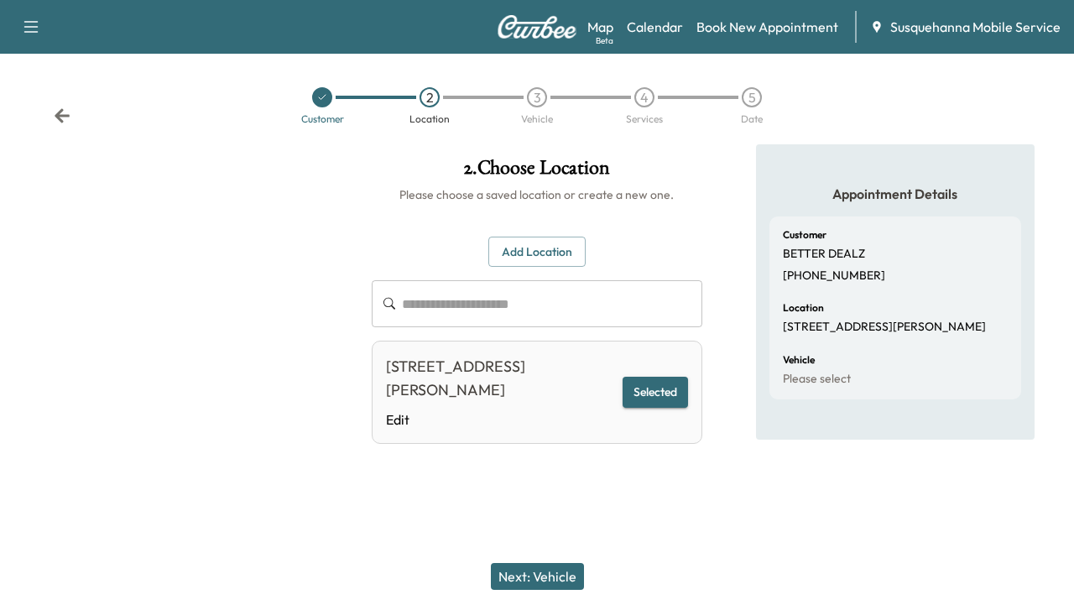
click at [534, 570] on button "Next: Vehicle" at bounding box center [537, 576] width 93 height 27
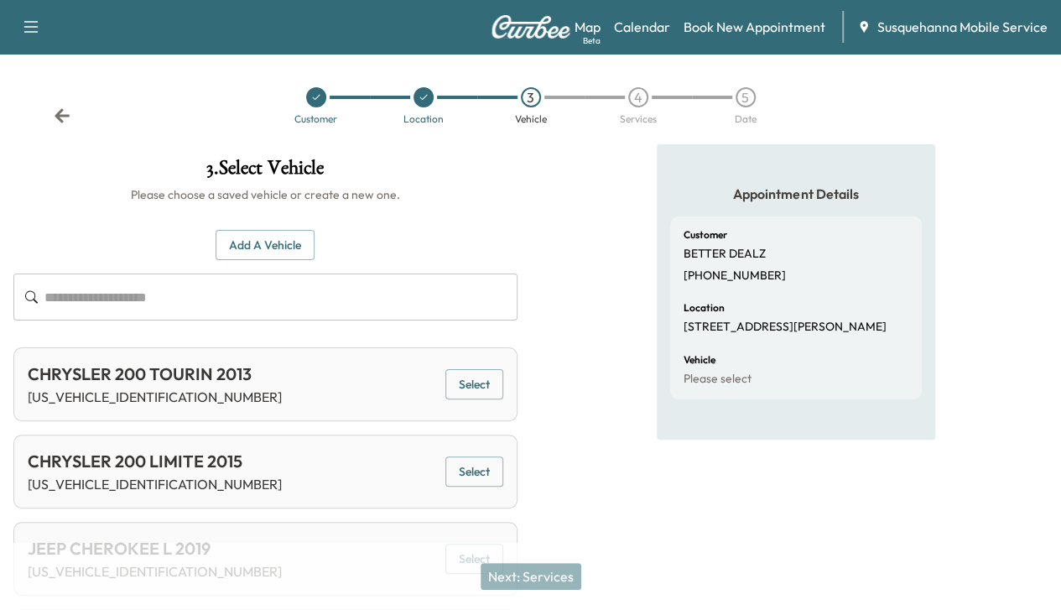
click at [315, 258] on button "Add a Vehicle" at bounding box center [265, 245] width 99 height 31
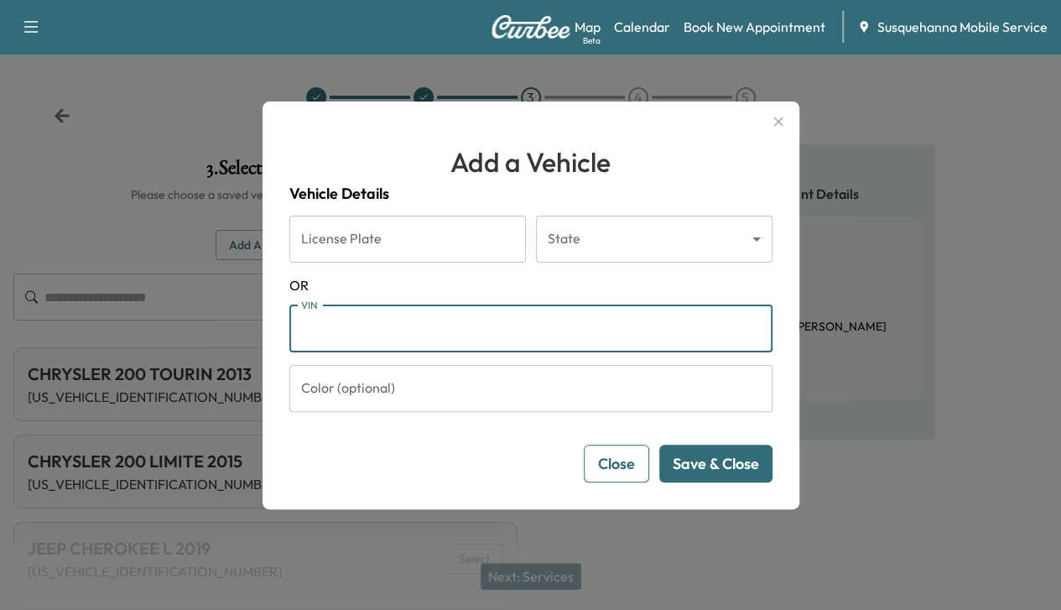
paste input "**********"
type input "**********"
click at [699, 454] on button "Save & Close" at bounding box center [715, 464] width 113 height 38
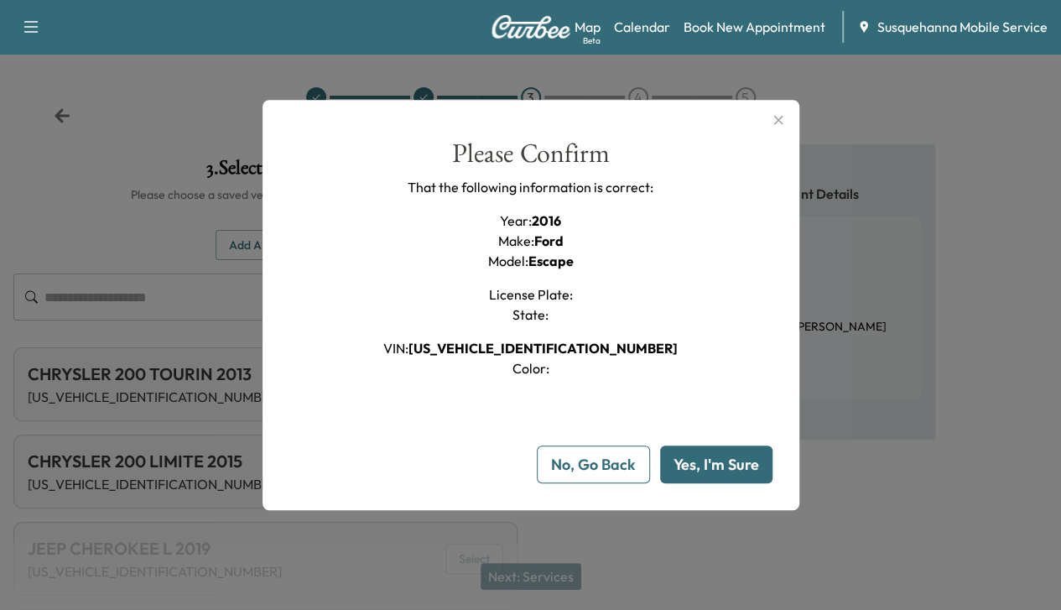
click at [699, 454] on button "Yes, I'm Sure" at bounding box center [716, 465] width 112 height 38
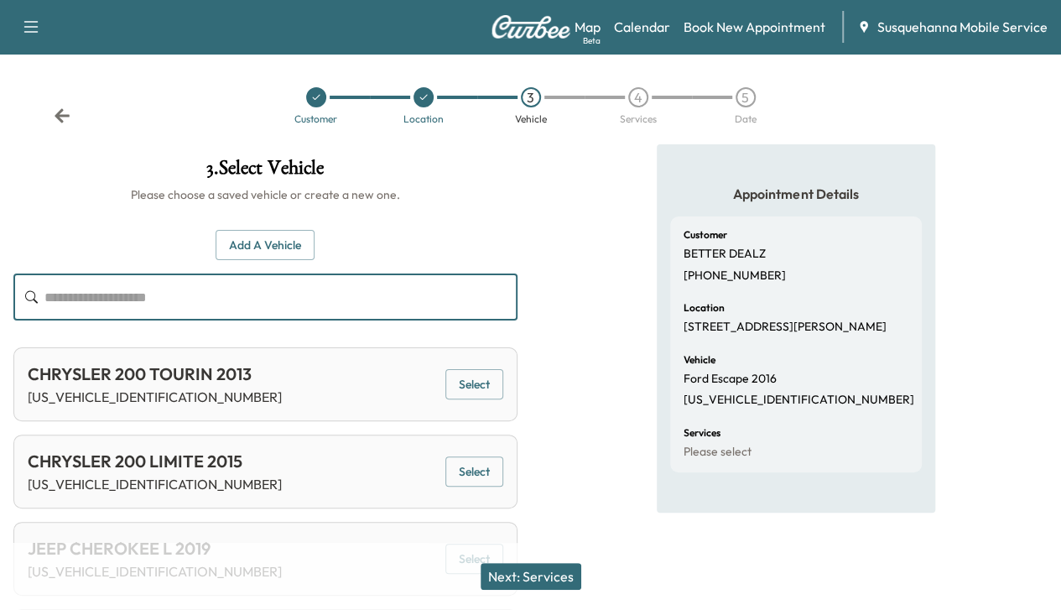
click at [518, 300] on input "text" at bounding box center [280, 297] width 473 height 47
click at [518, 261] on div "Add a Vehicle ​" at bounding box center [265, 275] width 504 height 91
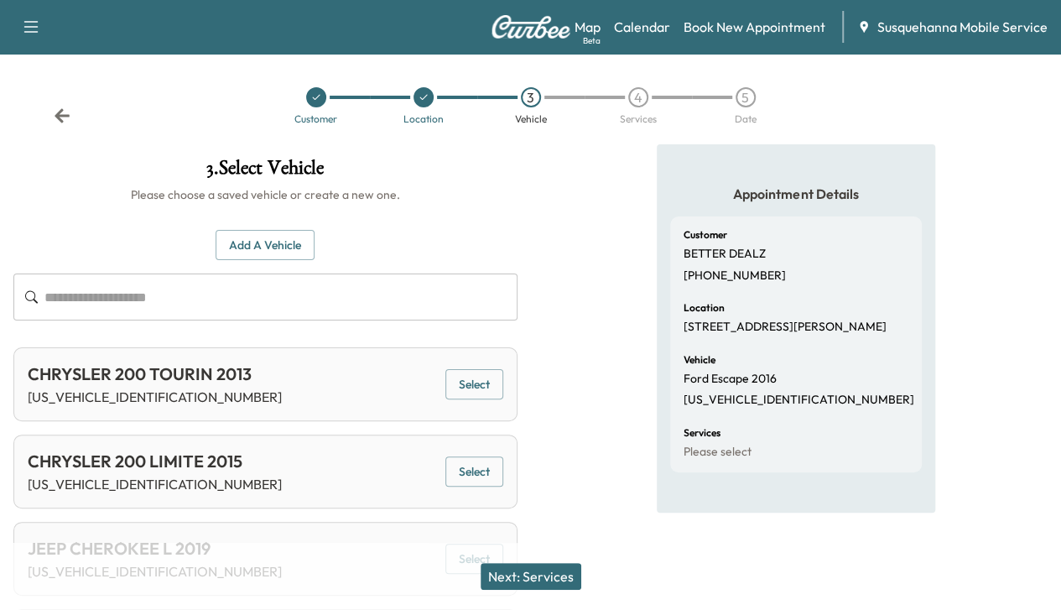
click at [514, 568] on button "Next: Services" at bounding box center [531, 576] width 101 height 27
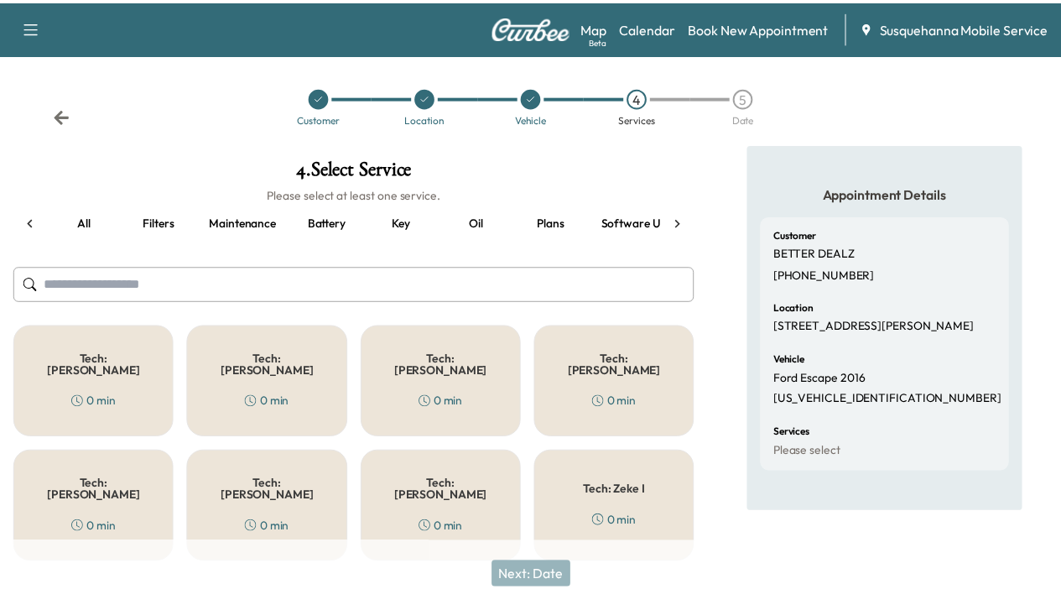
scroll to position [0, 208]
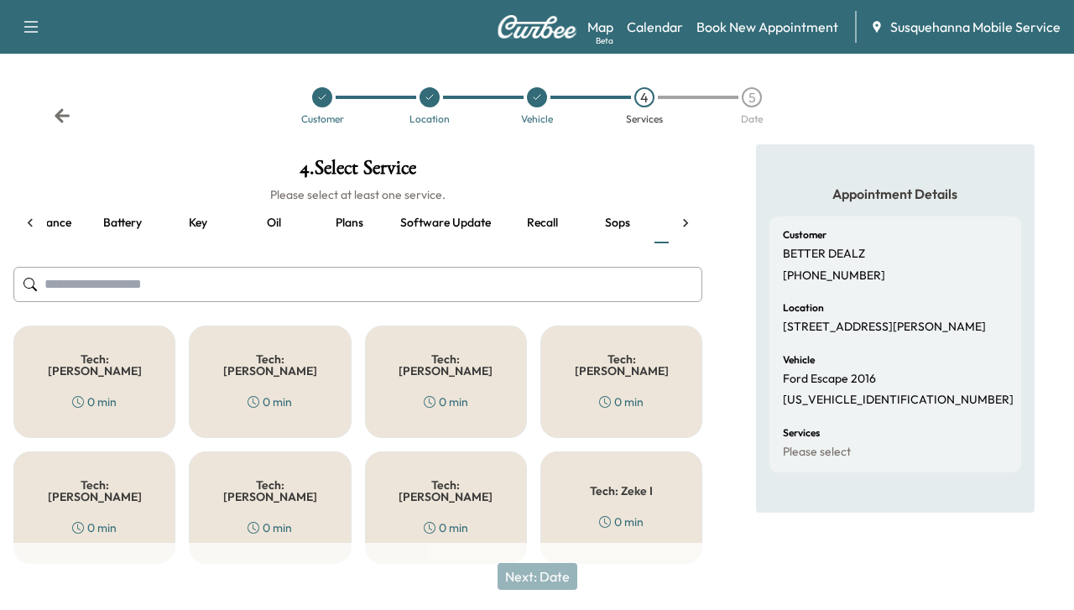
click at [533, 214] on button "Recall" at bounding box center [542, 223] width 76 height 40
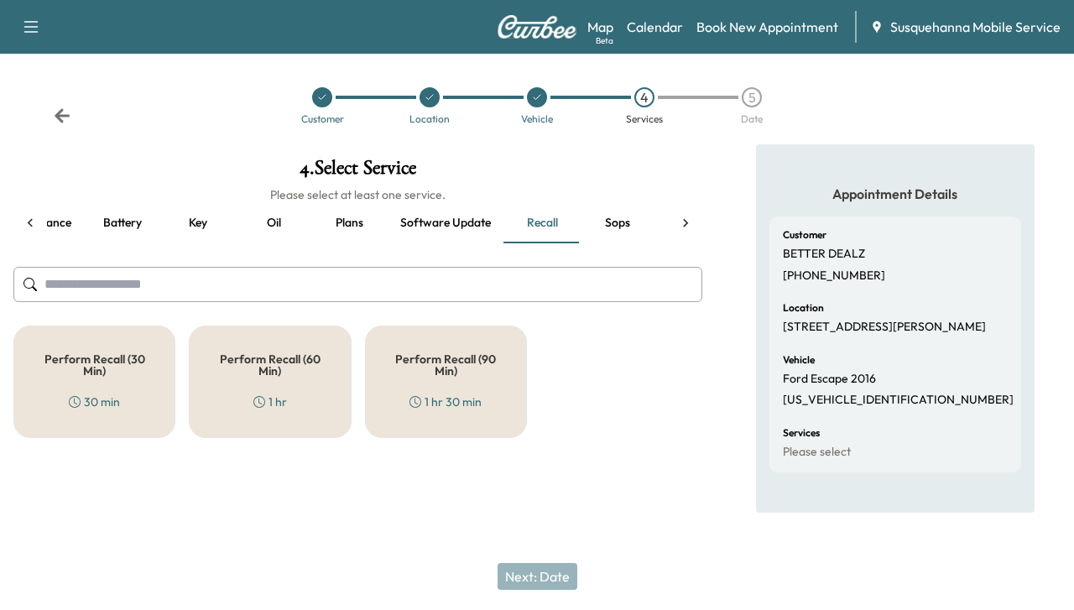
click at [242, 404] on div "Perform Recall (60 Min) 1 hr" at bounding box center [270, 382] width 162 height 112
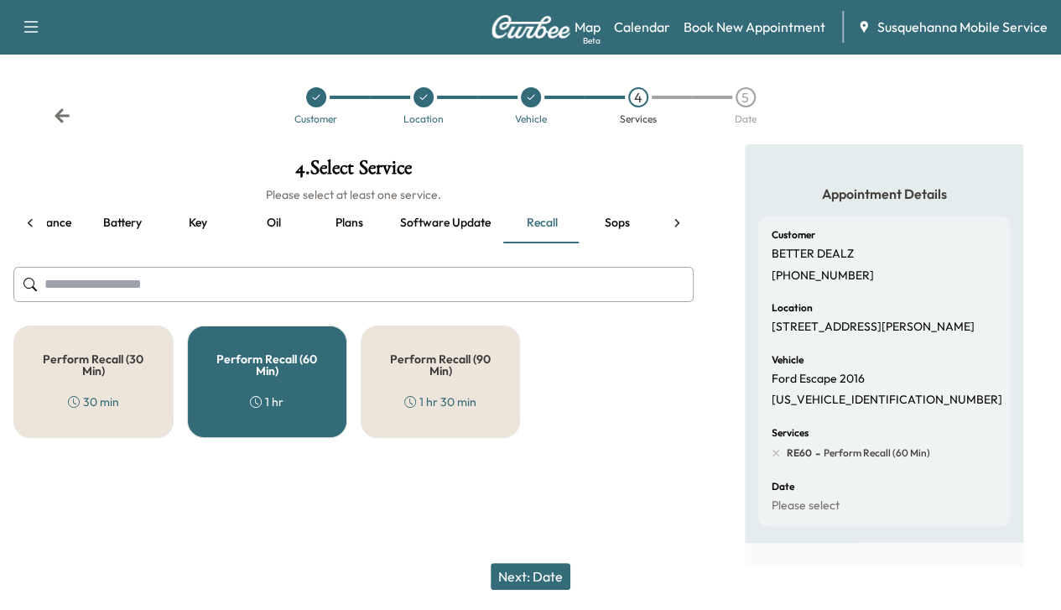
click at [163, 383] on div "Perform Recall (30 Min) 30 min" at bounding box center [93, 382] width 160 height 112
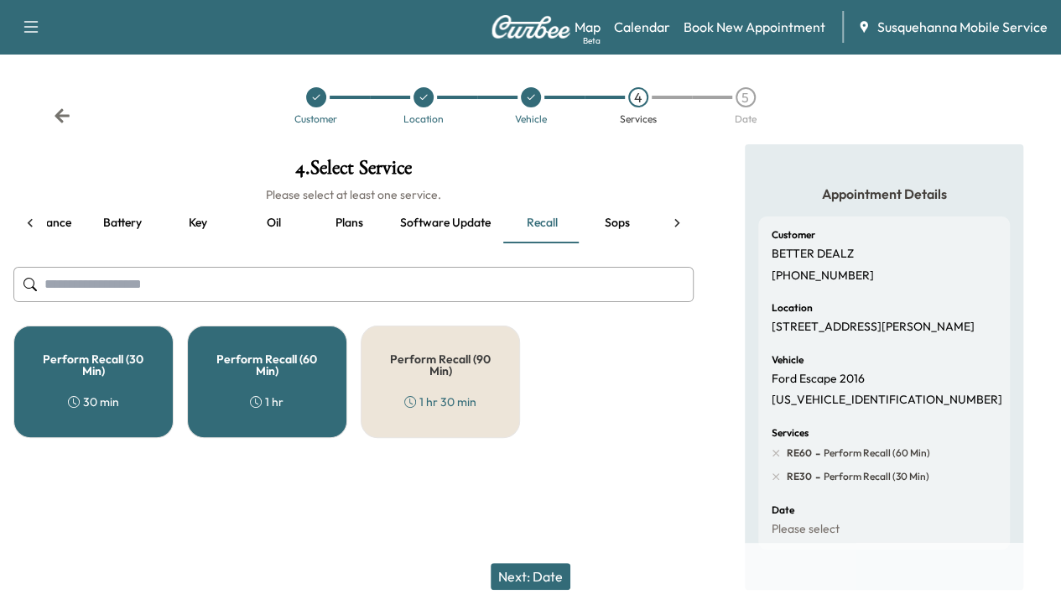
click at [232, 378] on div "Perform Recall (60 Min) 1 hr" at bounding box center [267, 382] width 160 height 112
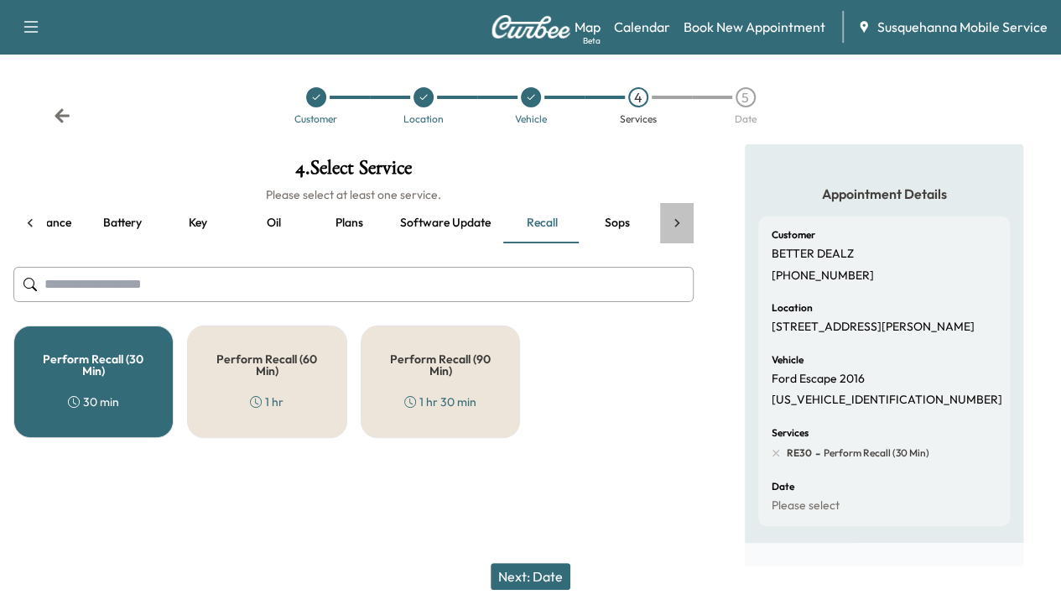
click at [679, 221] on icon at bounding box center [677, 223] width 17 height 17
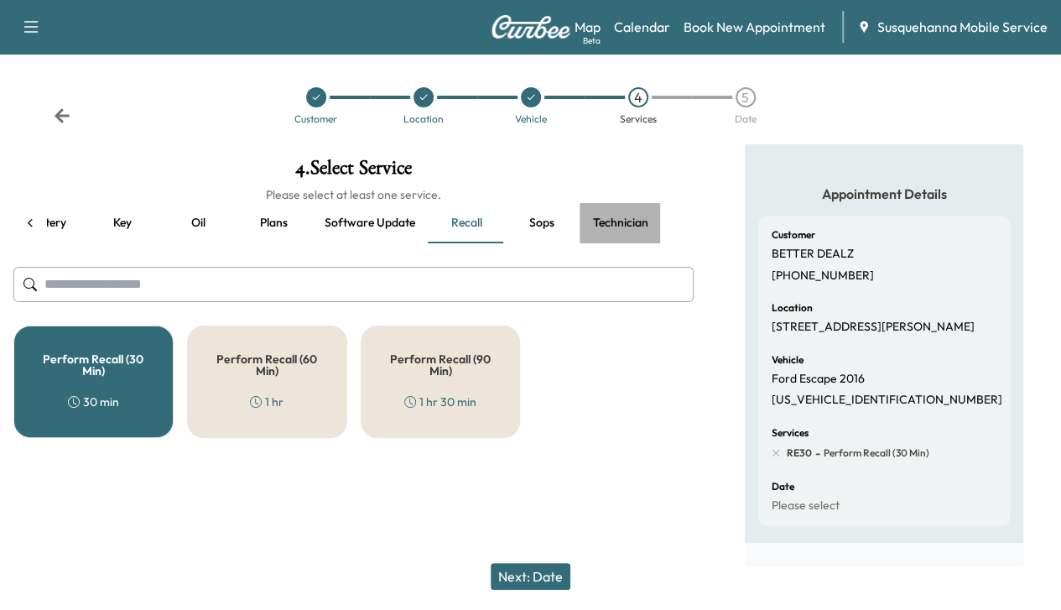
click at [613, 220] on button "Technician" at bounding box center [621, 223] width 82 height 40
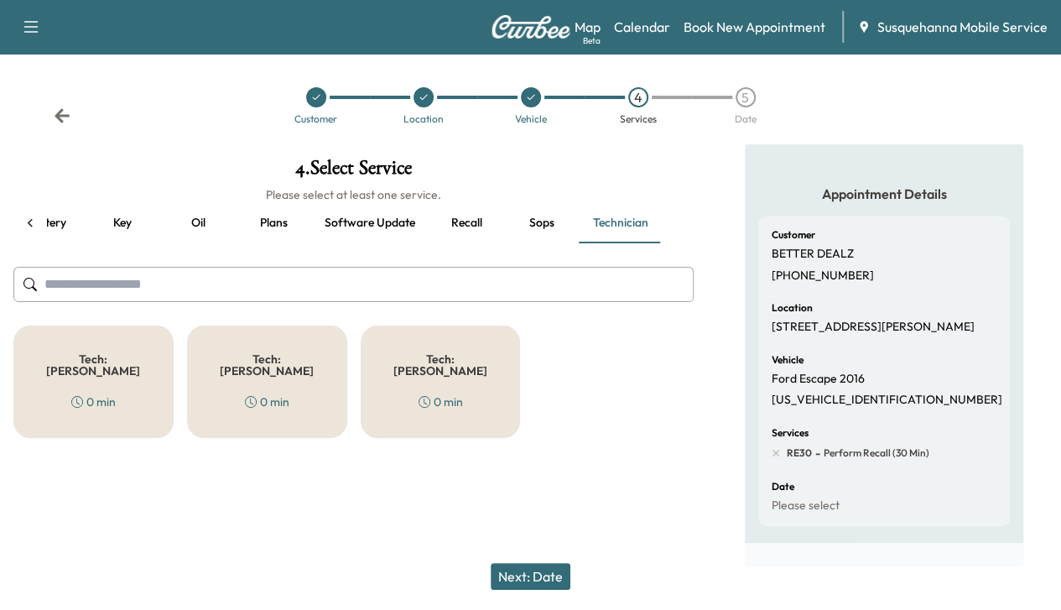
click at [362, 353] on div "Tech: [PERSON_NAME] 0 min" at bounding box center [441, 382] width 160 height 112
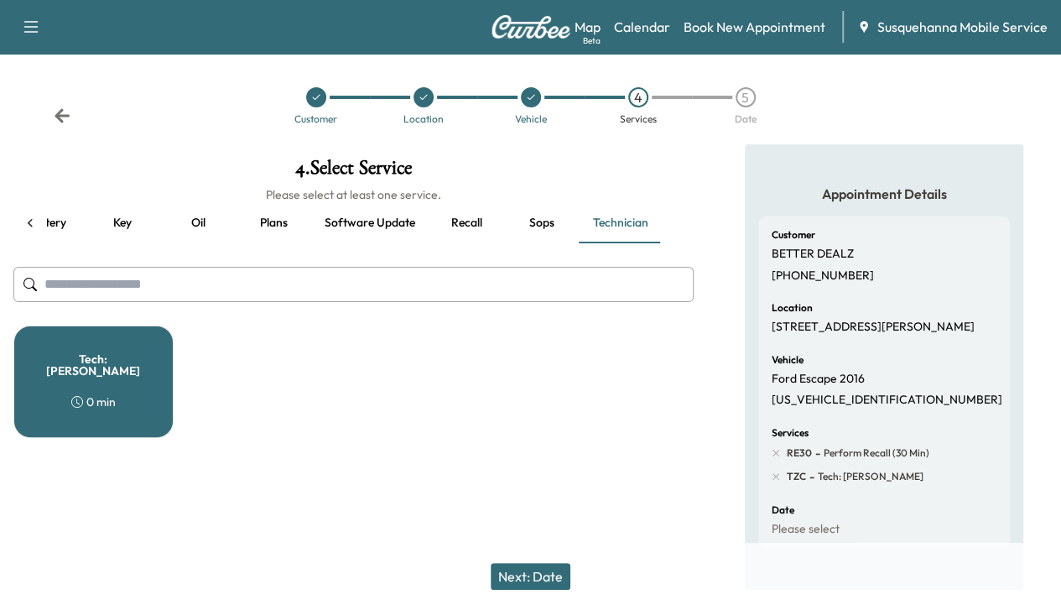
click at [163, 380] on div "Tech: [PERSON_NAME] 0 min" at bounding box center [93, 382] width 160 height 112
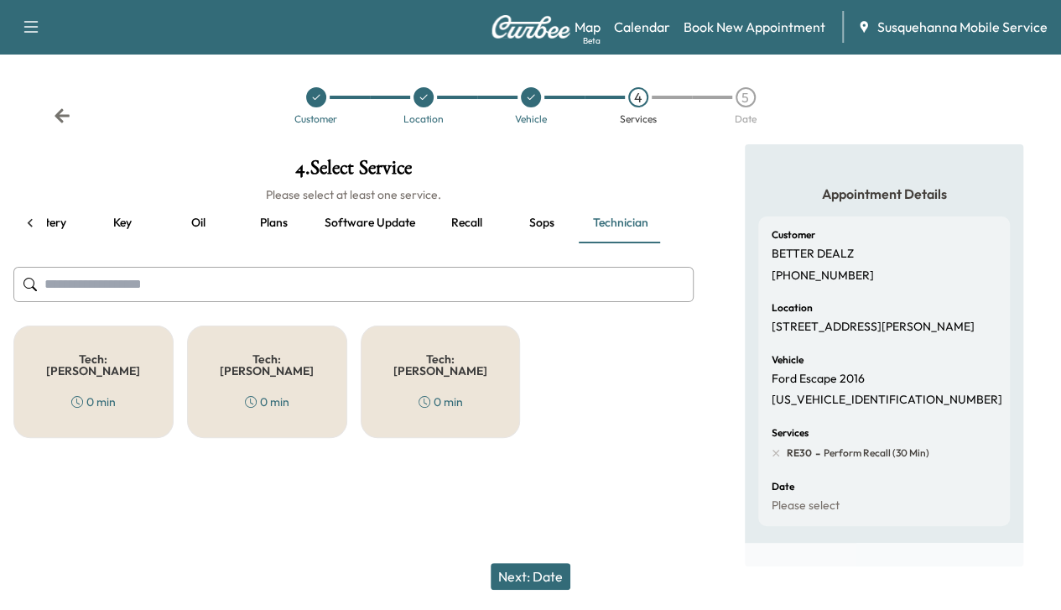
click at [250, 358] on h5 "Tech: [PERSON_NAME]" at bounding box center [267, 364] width 105 height 23
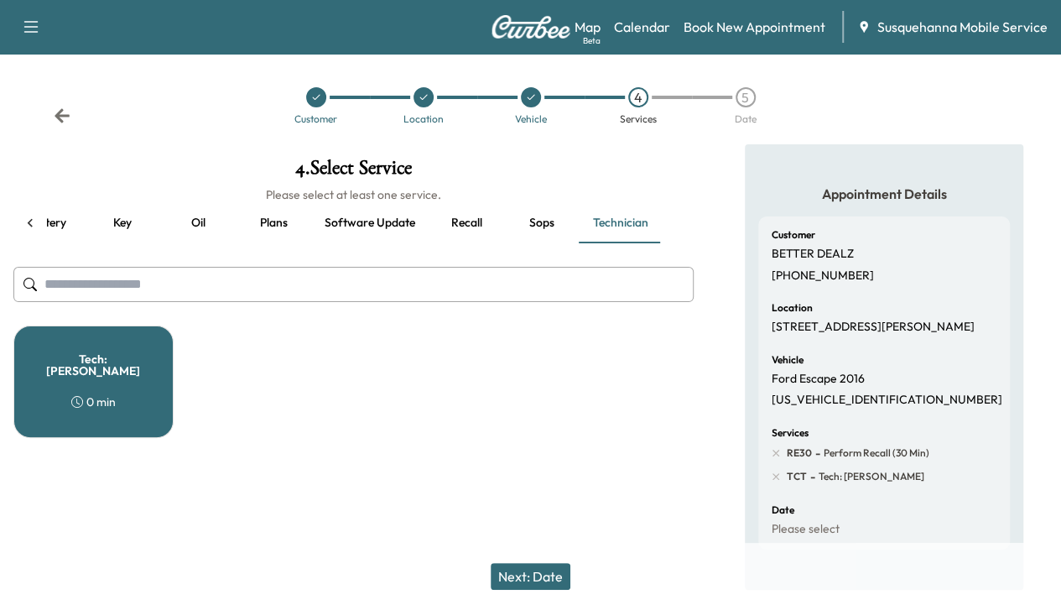
click at [550, 567] on button "Next: Date" at bounding box center [531, 576] width 80 height 27
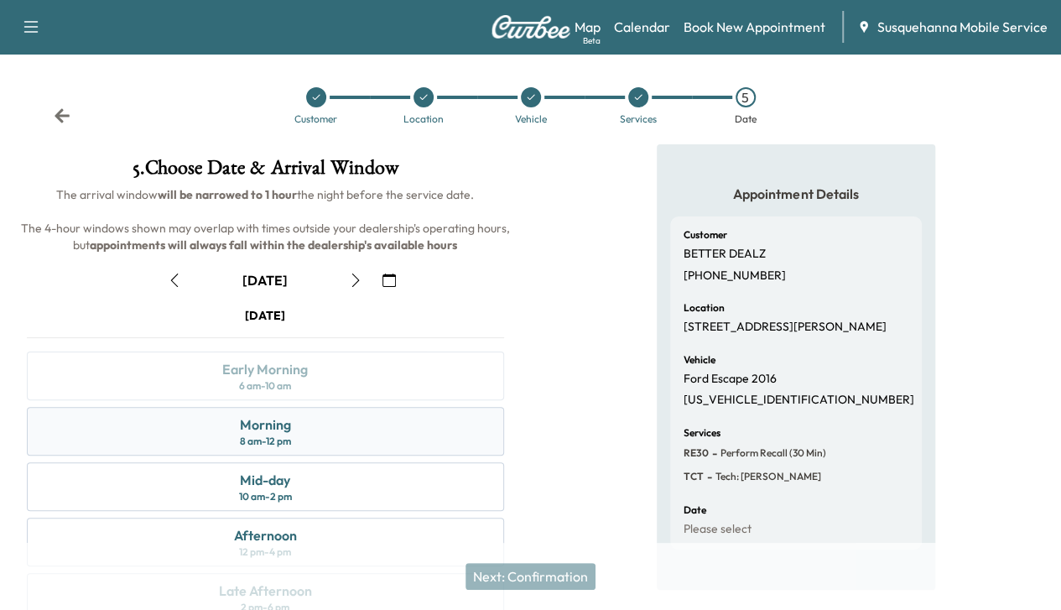
click at [291, 448] on div "8 am - 12 pm" at bounding box center [265, 441] width 51 height 13
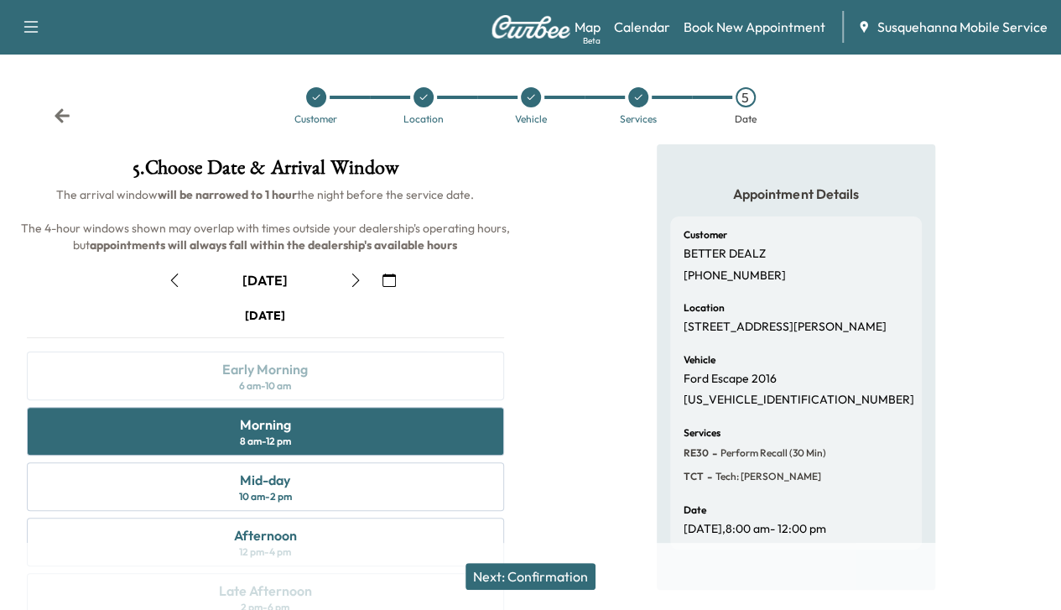
click at [554, 568] on button "Next: Confirmation" at bounding box center [531, 576] width 130 height 27
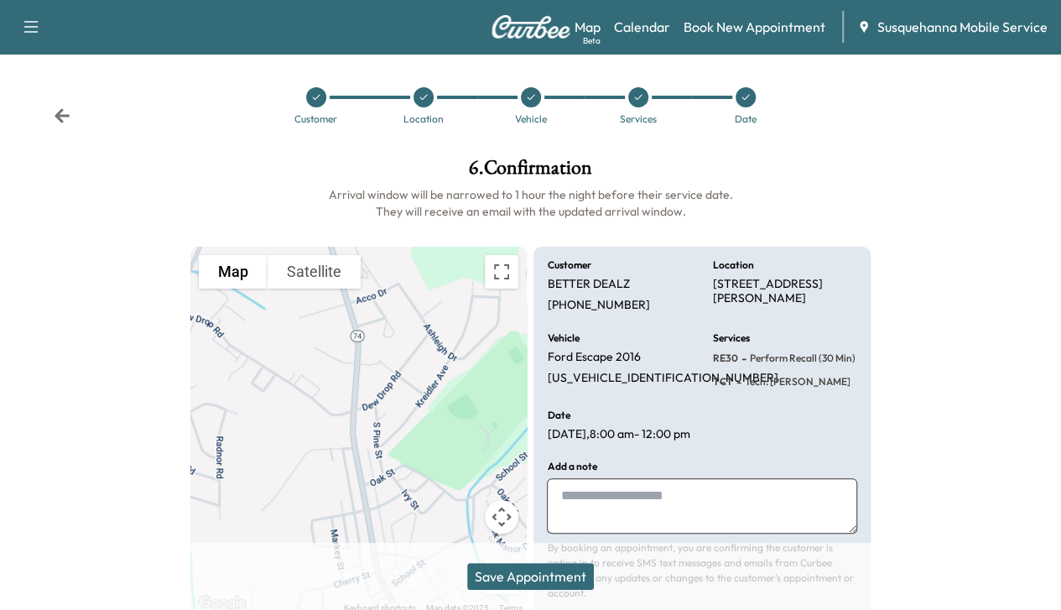
click at [539, 570] on button "Save Appointment" at bounding box center [530, 576] width 127 height 27
